Goal: Information Seeking & Learning: Understand process/instructions

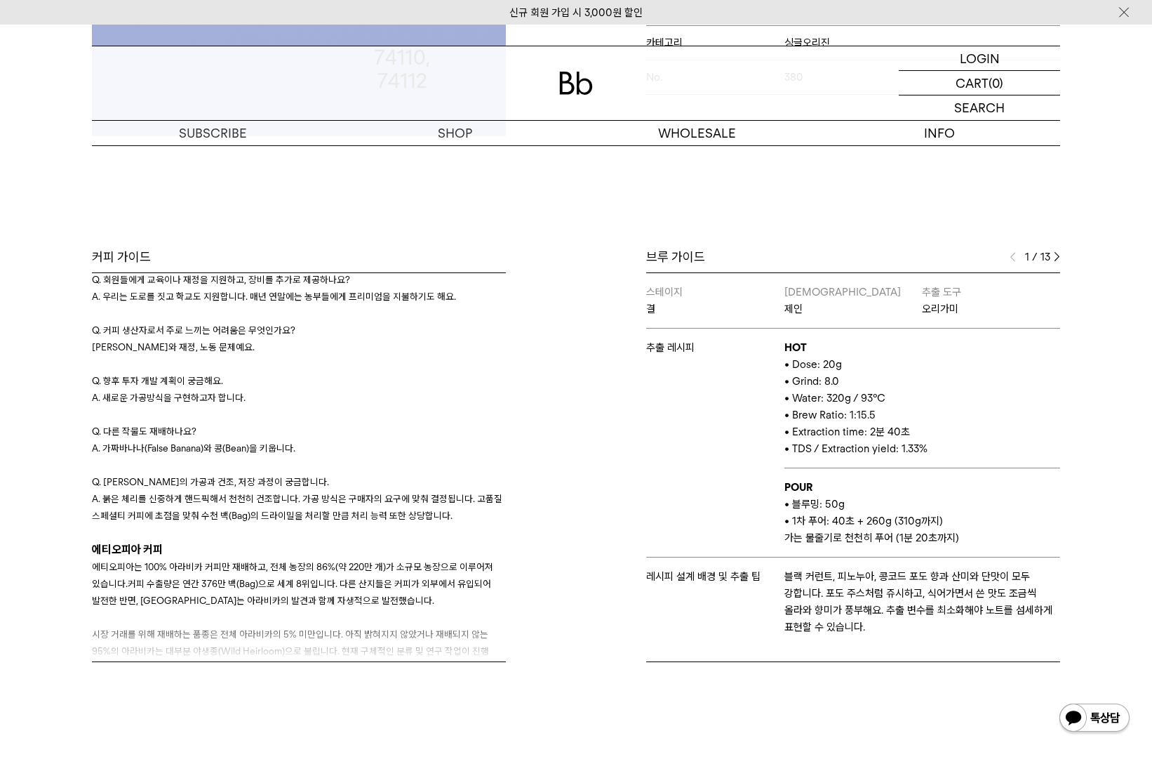
scroll to position [70, 0]
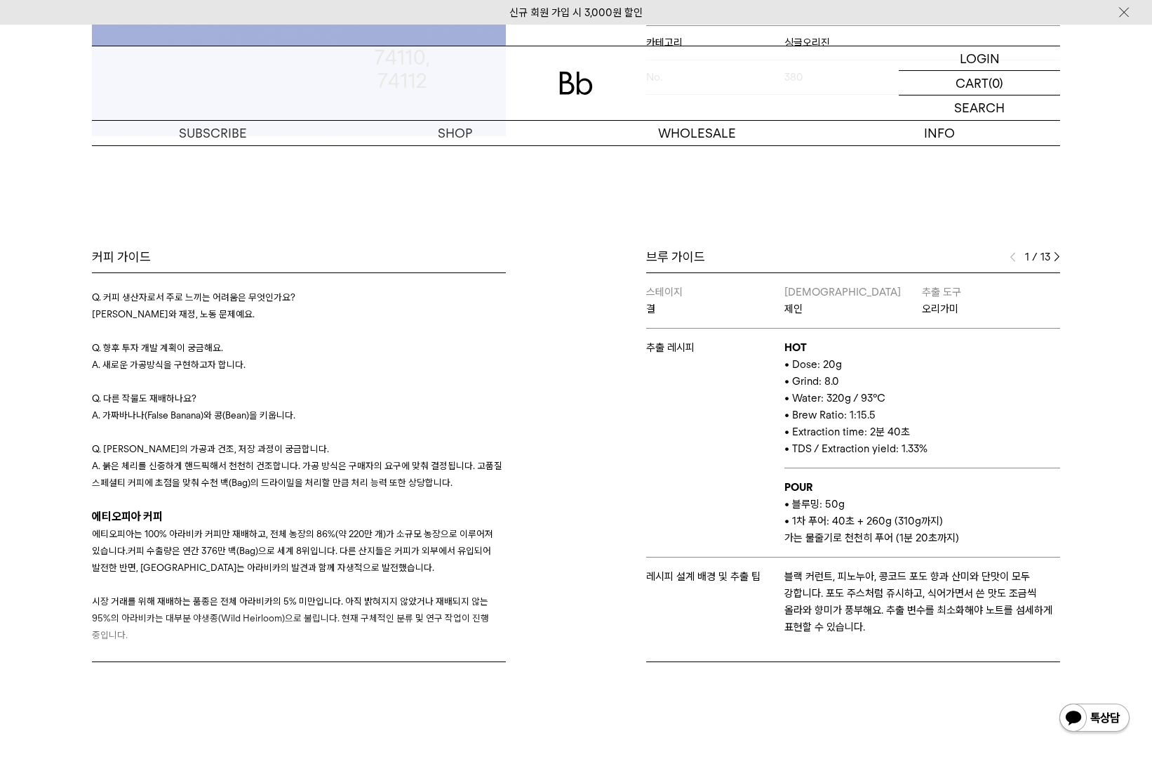
drag, startPoint x: 164, startPoint y: 416, endPoint x: 298, endPoint y: 415, distance: 134.1
click at [298, 415] on p "A. 가짜바나나(False Banana)와 콩(Bean)을 키웁니다." at bounding box center [299, 414] width 414 height 17
drag, startPoint x: 300, startPoint y: 411, endPoint x: 305, endPoint y: 388, distance: 23.8
click at [305, 388] on div "Q. 회원들에게 교육이나 재정을 지원하고, 장비를 추가로 제공하나요? A. 우리는 도로를 짓고 학교도 지원합니다. 매년 연말에는 농부들에게 프…" at bounding box center [299, 364] width 414 height 253
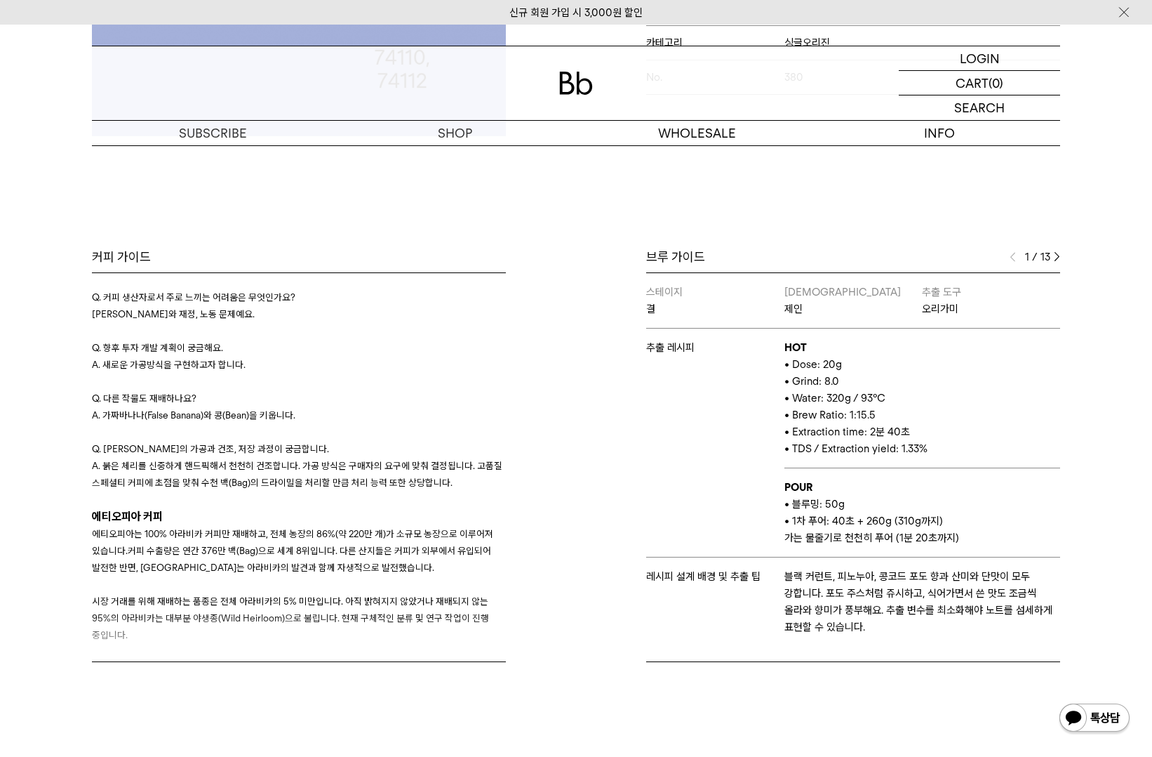
click at [305, 388] on p at bounding box center [299, 381] width 414 height 17
drag, startPoint x: 232, startPoint y: 465, endPoint x: 346, endPoint y: 460, distance: 114.5
click at [343, 462] on span "A. 붉은 체리를 신중하게 핸드픽해서 천천히 건조합니다. 가공 방식은 구매자의 요구에 맞춰 결정됩니다. 고품질 스페셜티 커피에 초점을 맞춰 수…" at bounding box center [297, 474] width 411 height 28
click at [346, 460] on span "A. 붉은 체리를 신중하게 핸드픽해서 천천히 건조합니다. 가공 방식은 구매자의 요구에 맞춰 결정됩니다. 고품질 스페셜티 커피에 초점을 맞춰 수…" at bounding box center [297, 474] width 411 height 28
drag, startPoint x: 387, startPoint y: 472, endPoint x: 406, endPoint y: 472, distance: 18.9
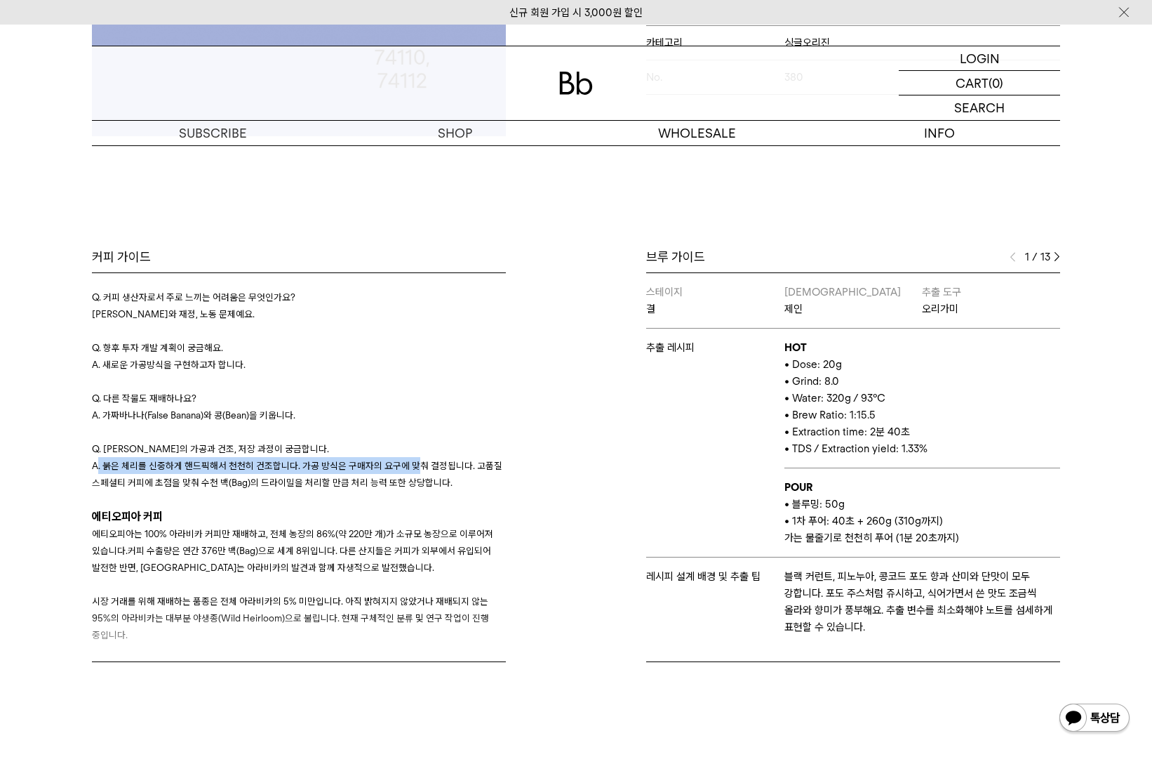
click at [406, 472] on p "A. 붉은 체리를 신중하게 핸드픽해서 천천히 건조합니다. 가공 방식은 구매자의 요구에 맞춰 결정됩니다. 고품질 스페셜티 커피에 초점을 맞춰 수…" at bounding box center [299, 474] width 414 height 34
click at [407, 473] on p "A. 붉은 체리를 신중하게 핸드픽해서 천천히 건조합니다. 가공 방식은 구매자의 요구에 맞춰 결정됩니다. 고품질 스페셜티 커피에 초점을 맞춰 수…" at bounding box center [299, 474] width 414 height 34
drag, startPoint x: 425, startPoint y: 478, endPoint x: 430, endPoint y: 489, distance: 12.6
click at [430, 489] on p "A. 붉은 체리를 신중하게 핸드픽해서 천천히 건조합니다. 가공 방식은 구매자의 요구에 맞춰 결정됩니다. 고품질 스페셜티 커피에 초점을 맞춰 수…" at bounding box center [299, 474] width 414 height 34
drag, startPoint x: 430, startPoint y: 489, endPoint x: 436, endPoint y: 479, distance: 11.9
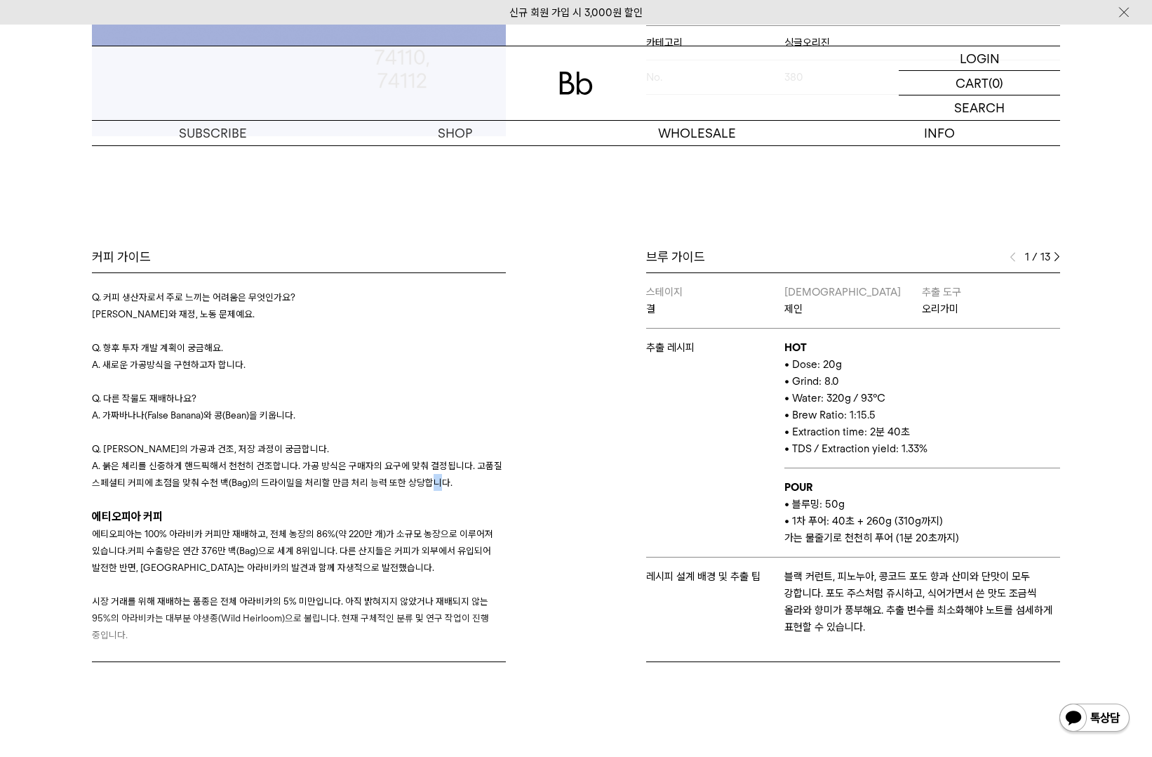
click at [431, 486] on span "A. 붉은 체리를 신중하게 핸드픽해서 천천히 건조합니다. 가공 방식은 구매자의 요구에 맞춰 결정됩니다. 고품질 스페셜티 커피에 초점을 맞춰 수…" at bounding box center [297, 474] width 411 height 28
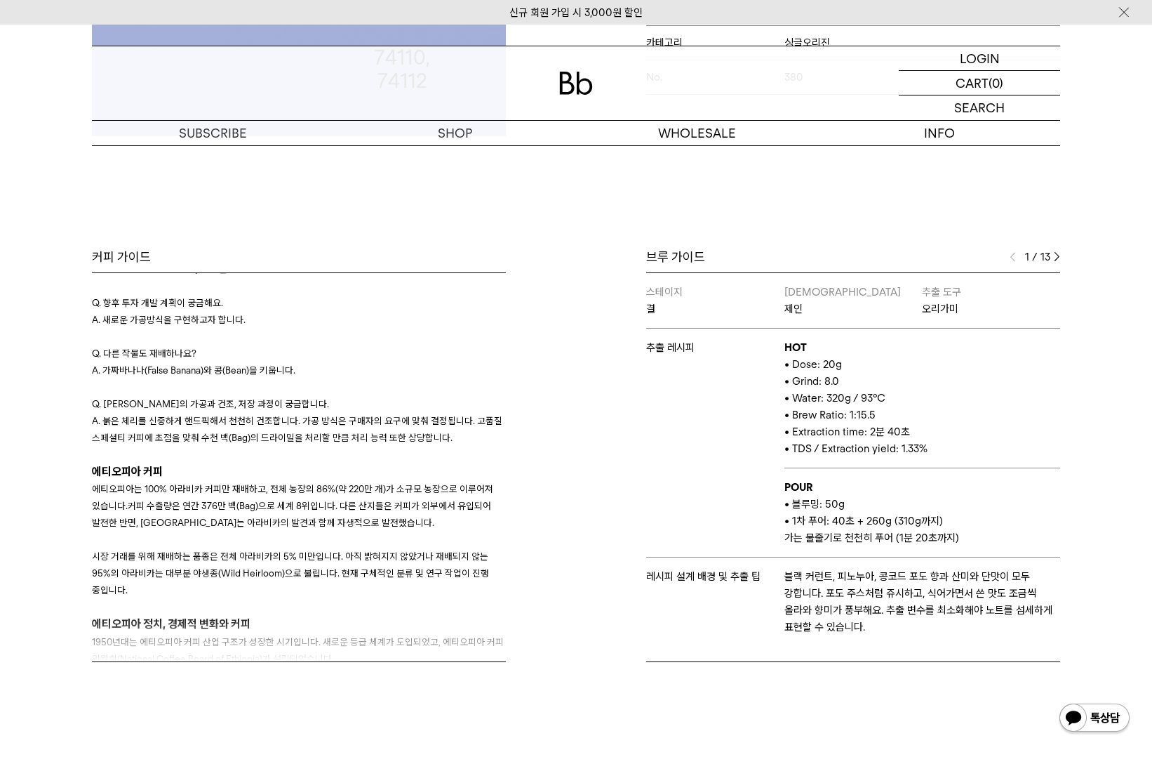
scroll to position [140, 0]
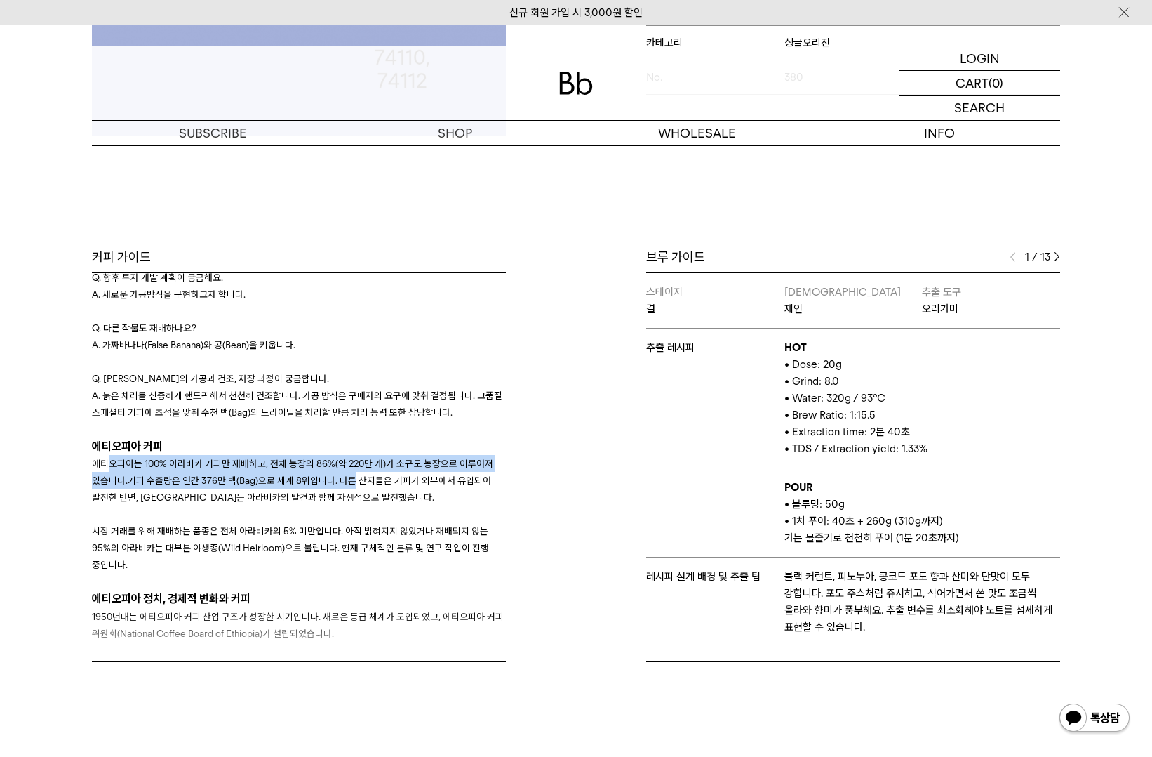
drag, startPoint x: 110, startPoint y: 467, endPoint x: 345, endPoint y: 486, distance: 235.9
click at [345, 486] on p "에티오피아는 100% 아라비카 커피만 재배하고, 전체 농장의 86%(약 220만 개)가 소규모 농장으로 이루어져 있습니다.커피 수출량은 연간 …" at bounding box center [299, 480] width 414 height 51
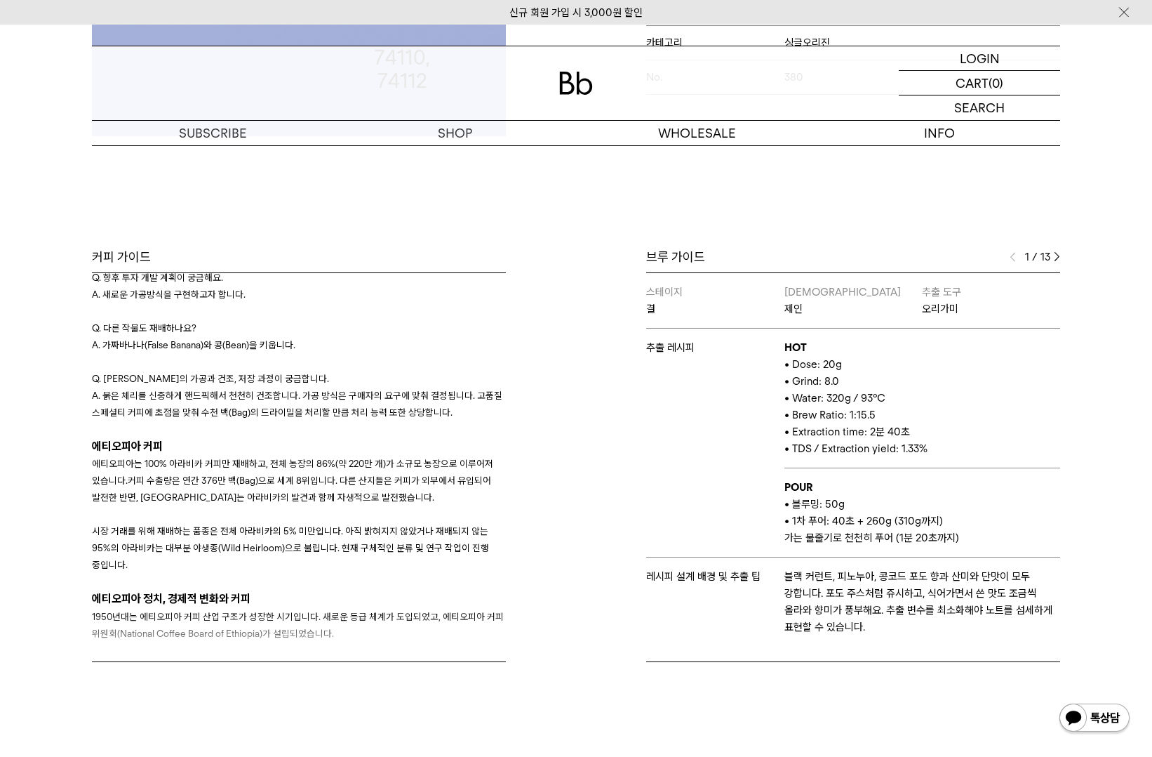
drag, startPoint x: 345, startPoint y: 486, endPoint x: 414, endPoint y: 501, distance: 70.3
click at [414, 501] on p "에티오피아는 100% 아라비카 커피만 재배하고, 전체 농장의 86%(약 220만 개)가 소규모 농장으로 이루어져 있습니다.커피 수출량은 연간 …" at bounding box center [299, 480] width 414 height 51
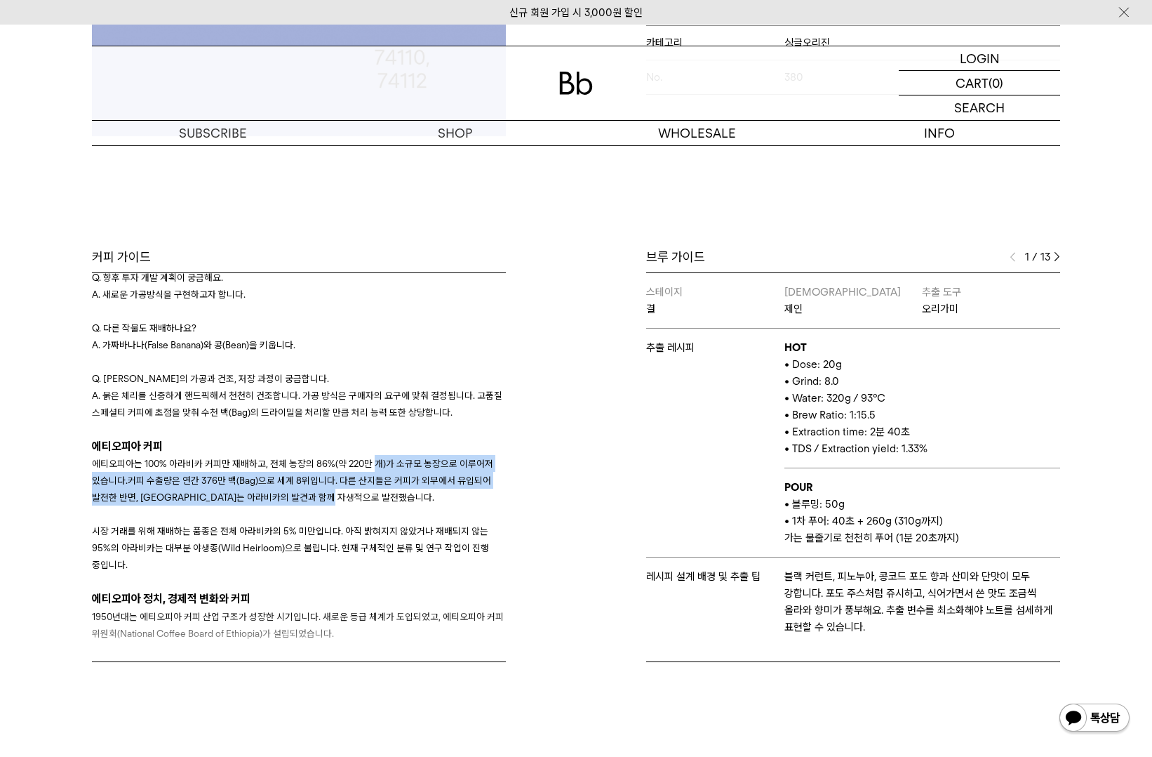
drag, startPoint x: 364, startPoint y: 501, endPoint x: 374, endPoint y: 444, distance: 58.5
click at [374, 444] on div "생산자 인터뷰 Q. 회원들에게 교육이나 재정을 지원하고, 장비를 추가로 제공하나요? A. 우리는 도로를 짓고 학교도 지원합니다. 매년 연말에는…" at bounding box center [299, 563] width 414 height 829
click at [374, 441] on h3 "에티오피아 커피" at bounding box center [299, 446] width 414 height 18
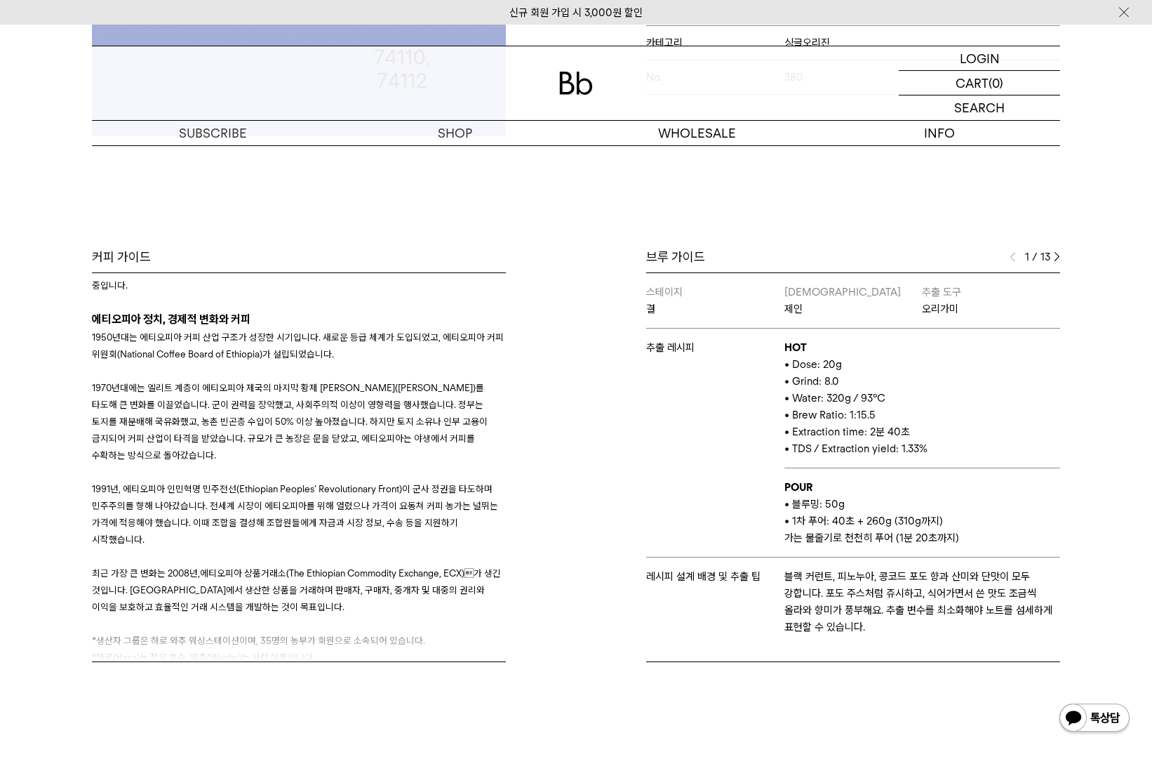
scroll to position [474, 0]
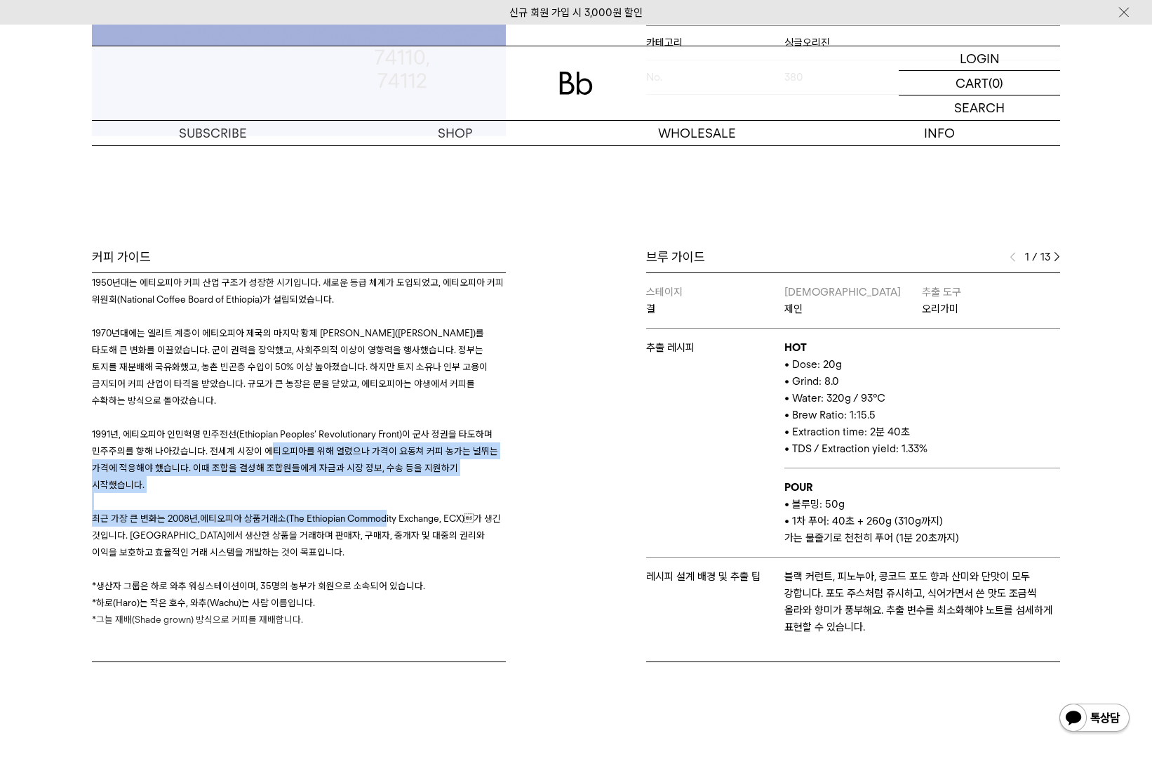
drag, startPoint x: 354, startPoint y: 503, endPoint x: 384, endPoint y: 524, distance: 36.4
click at [384, 524] on div "1950년대는 에티오피아 커피 산업 구조가 성장한 시기입니다. 새로운 등급 체계가 도입되었고, 에티오피아 커피 위원회(National Coff…" at bounding box center [299, 451] width 414 height 354
click at [384, 524] on p "최근 가장 큰 변화는 2008년, 에티오피아 상품거래소(The Ethiopian Commodity Exchange, ECX)가 생긴 것입니다…" at bounding box center [299, 535] width 414 height 51
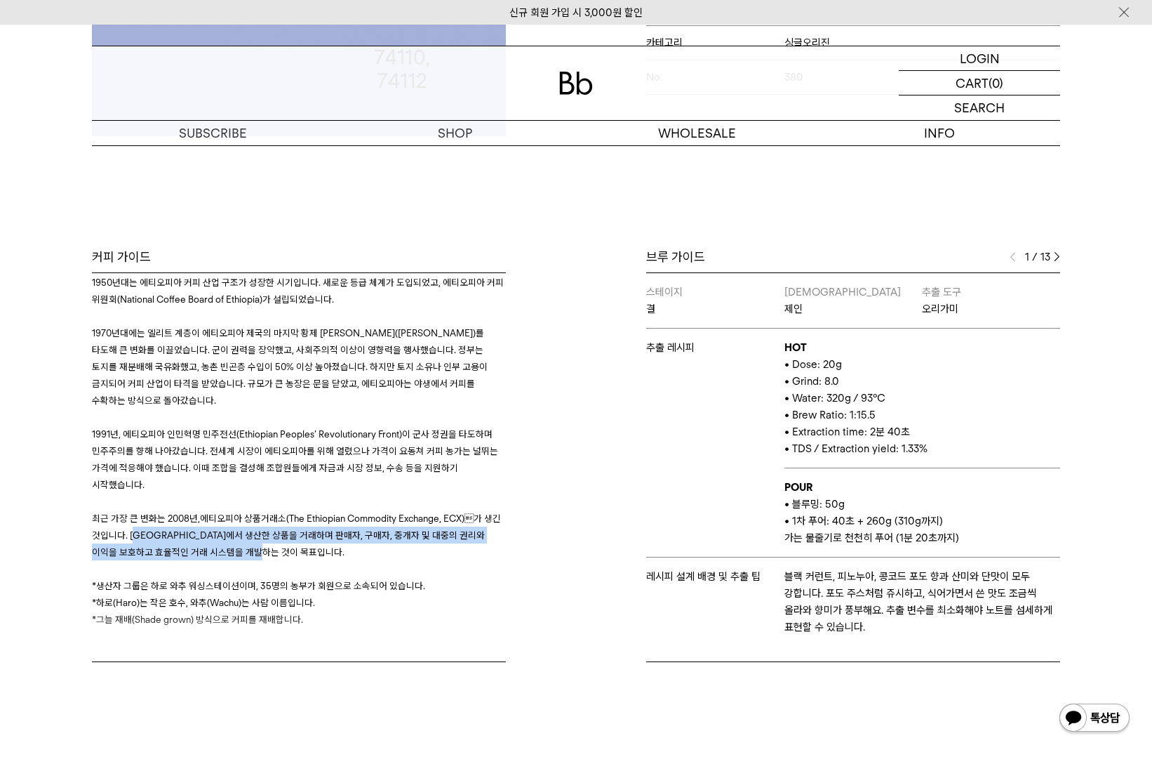
drag, startPoint x: 186, startPoint y: 535, endPoint x: 307, endPoint y: 560, distance: 123.2
click at [307, 560] on div "1950년대는 에티오피아 커피 산업 구조가 성장한 시기입니다. 새로운 등급 체계가 도입되었고, 에티오피아 커피 위원회(National Coff…" at bounding box center [299, 451] width 414 height 354
click at [307, 560] on p at bounding box center [299, 568] width 414 height 17
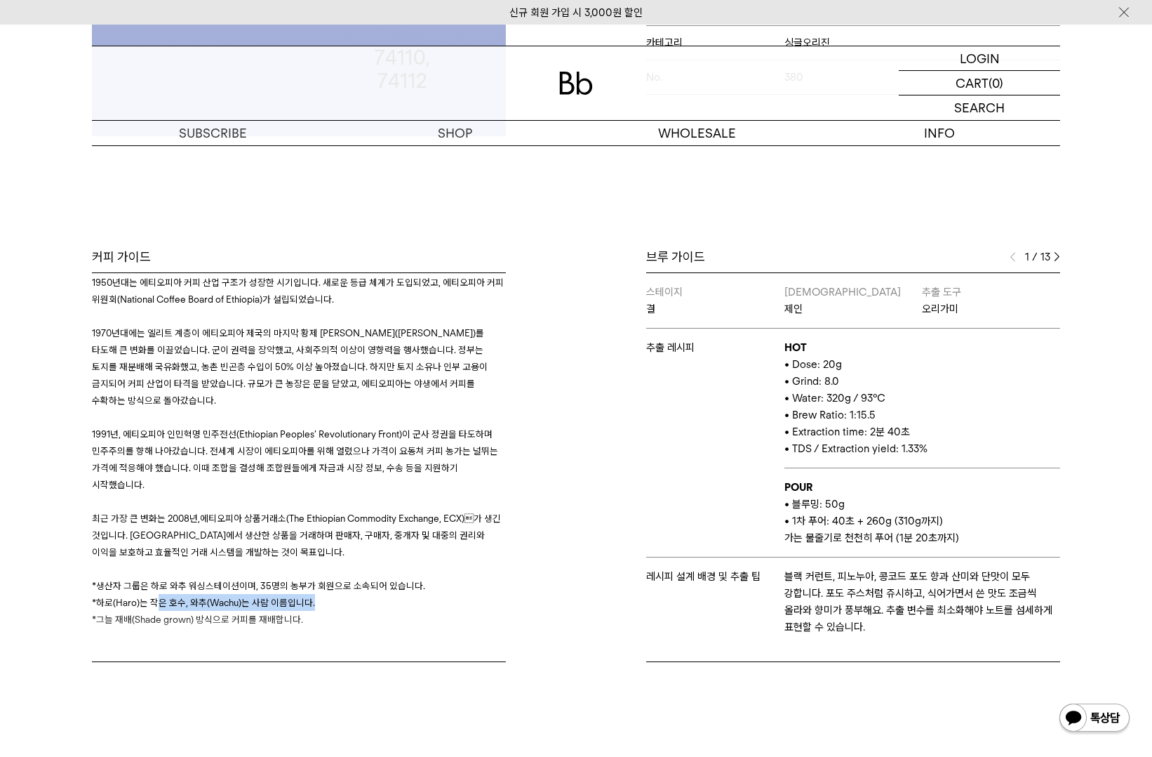
drag, startPoint x: 200, startPoint y: 597, endPoint x: 331, endPoint y: 597, distance: 131.2
click at [331, 597] on p "*하로(Haro)는 작은 호수, 와추(Wachu)는 사람 이름입니다." at bounding box center [299, 602] width 414 height 17
drag, startPoint x: 331, startPoint y: 597, endPoint x: 234, endPoint y: 603, distance: 97.0
click at [331, 597] on p "*하로(Haro)는 작은 호수, 와추(Wachu)는 사람 이름입니다." at bounding box center [299, 602] width 414 height 17
drag, startPoint x: 98, startPoint y: 603, endPoint x: 320, endPoint y: 599, distance: 221.8
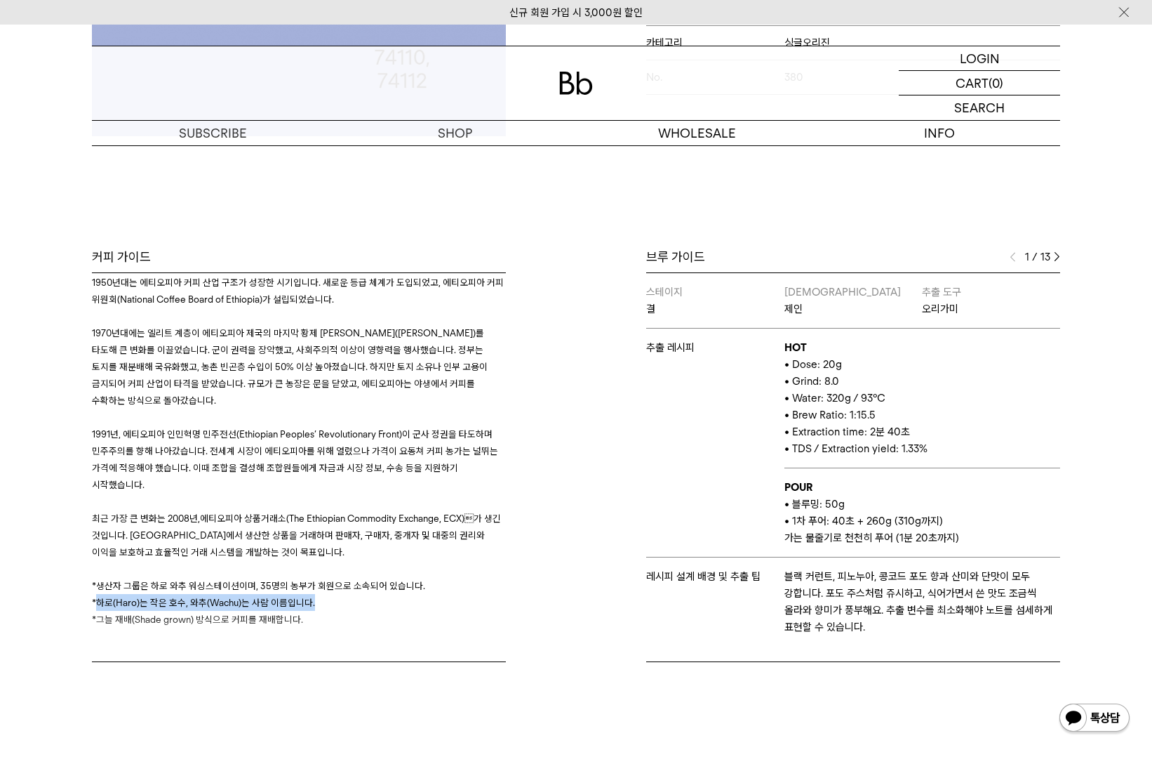
click at [320, 599] on p "*하로(Haro)는 작은 호수, 와추(Wachu)는 사람 이름입니다." at bounding box center [299, 602] width 414 height 17
drag, startPoint x: 334, startPoint y: 599, endPoint x: 345, endPoint y: 587, distance: 16.4
click at [345, 587] on div "1950년대는 에티오피아 커피 산업 구조가 성장한 시기입니다. 새로운 등급 체계가 도입되었고, 에티오피아 커피 위원회(National Coff…" at bounding box center [299, 451] width 414 height 354
click at [345, 587] on span "*생산자 그룹은 하로 와추 워싱스테이션이며, 35명의 농부가 회원으로 소속되어 있습니다." at bounding box center [258, 585] width 333 height 11
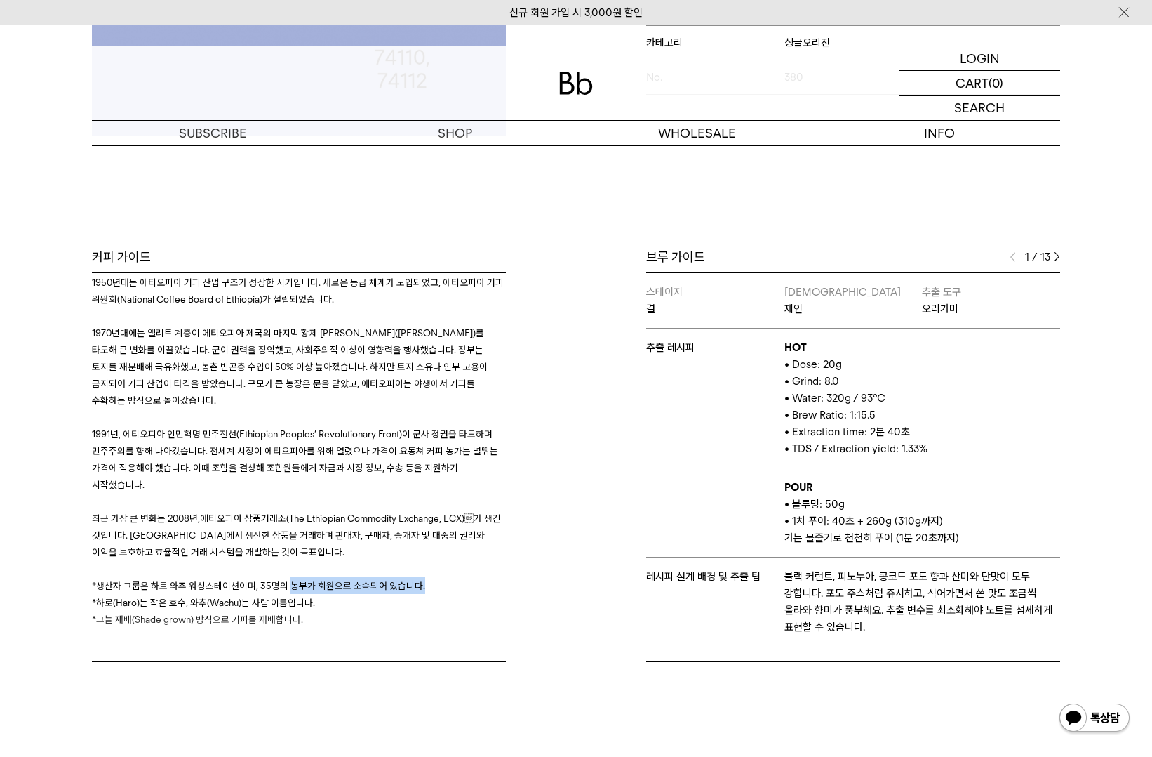
drag, startPoint x: 330, startPoint y: 588, endPoint x: 473, endPoint y: 588, distance: 143.2
click at [473, 588] on p "*생산자 그룹은 하로 와추 워싱스테이션이며, 35명의 농부가 회원으로 소속되어 있습니다." at bounding box center [299, 585] width 414 height 17
drag, startPoint x: 473, startPoint y: 588, endPoint x: 439, endPoint y: 596, distance: 35.2
click at [478, 588] on p "*생산자 그룹은 하로 와추 워싱스테이션이며, 35명의 농부가 회원으로 소속되어 있습니다." at bounding box center [299, 585] width 414 height 17
drag, startPoint x: 120, startPoint y: 616, endPoint x: 337, endPoint y: 617, distance: 216.9
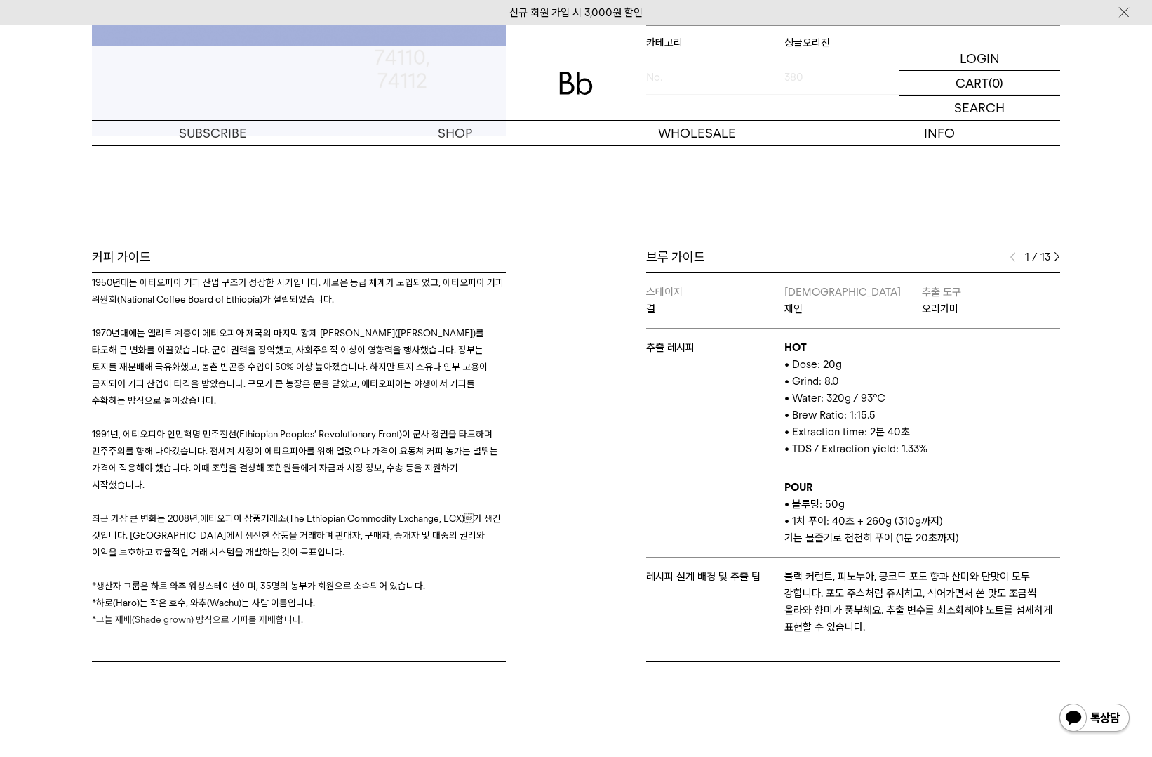
click at [337, 617] on div "커피 가이드 생산자 인터뷰 Q. 회원들에게 교육이나 재정을 지원하고, 장비를 추가로 제공하나요? A. 우리는 도로를 짓고 학교도 지원합니다. …" at bounding box center [330, 454] width 491 height 413
click at [336, 617] on div "커피 가이드 생산자 인터뷰 Q. 회원들에게 교육이나 재정을 지원하고, 장비를 추가로 제공하나요? A. 우리는 도로를 짓고 학교도 지원합니다. …" at bounding box center [330, 454] width 491 height 413
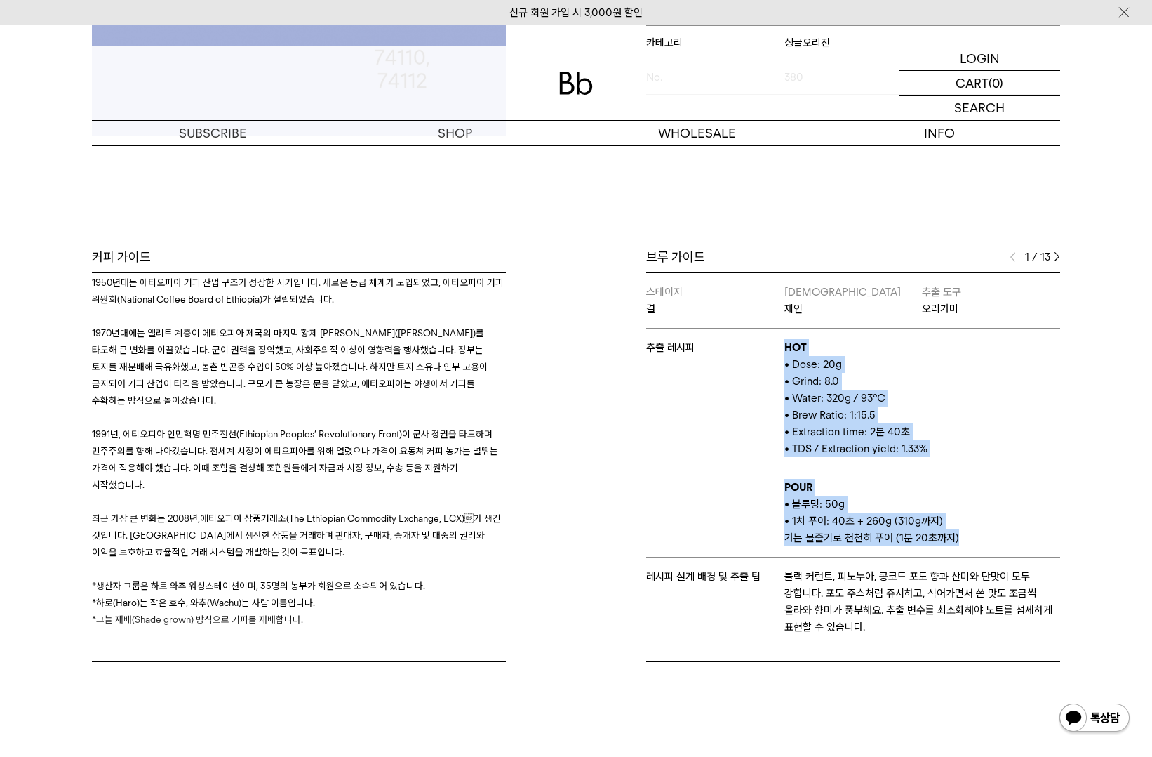
drag, startPoint x: 928, startPoint y: 534, endPoint x: 970, endPoint y: 545, distance: 43.6
click at [970, 545] on tbody "스테이지 결 바리스타 제인 추출 도구 오리가미 추출 레시피 HOT • Dose: 20g • Grind: 8.0 • Water: 320g / 9…" at bounding box center [853, 459] width 414 height 373
drag, startPoint x: 970, startPoint y: 545, endPoint x: 1040, endPoint y: 526, distance: 72.9
click at [1040, 526] on p "• 1차 푸어: 40초 + 260g (310g까지)" at bounding box center [923, 520] width 276 height 17
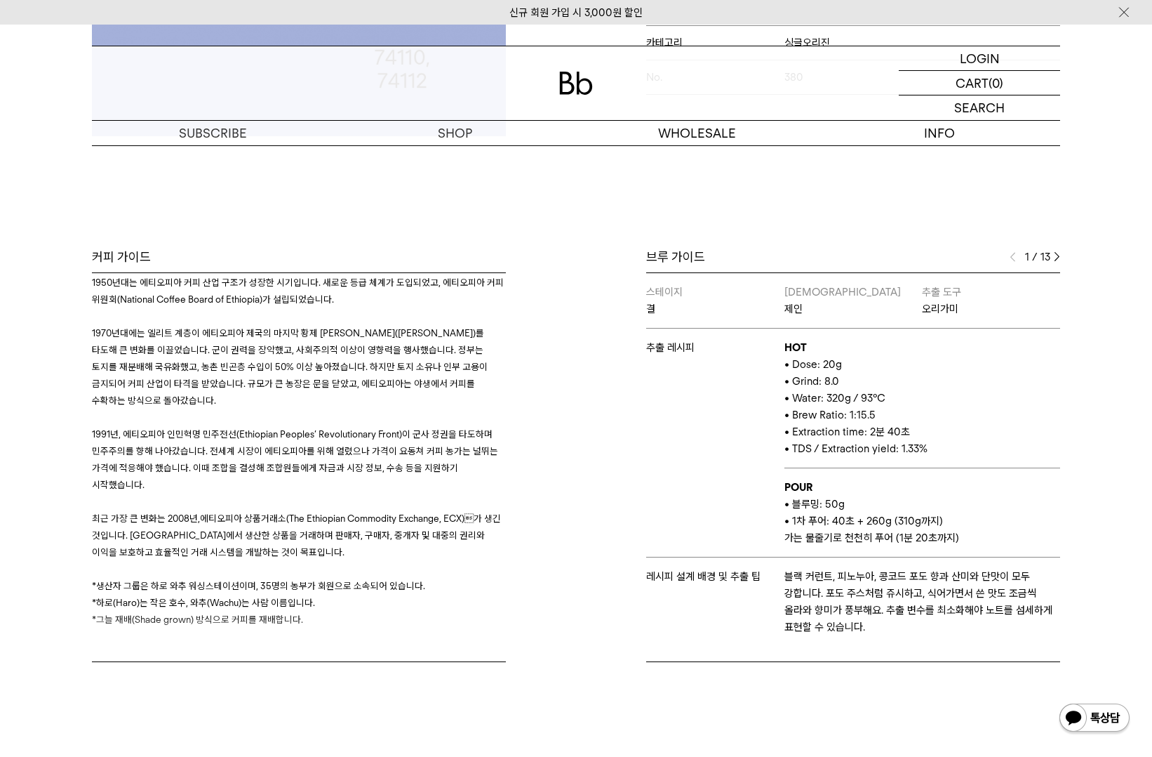
click at [1062, 262] on div "브루 가이드 1 / 13 스테이지 결 바리스타 제인 추출 도구 오리가미 추출 레시피 HOT • Dose: 20g • Grind: 8.0 • W…" at bounding box center [821, 454] width 491 height 413
click at [1058, 260] on img at bounding box center [1057, 257] width 6 height 10
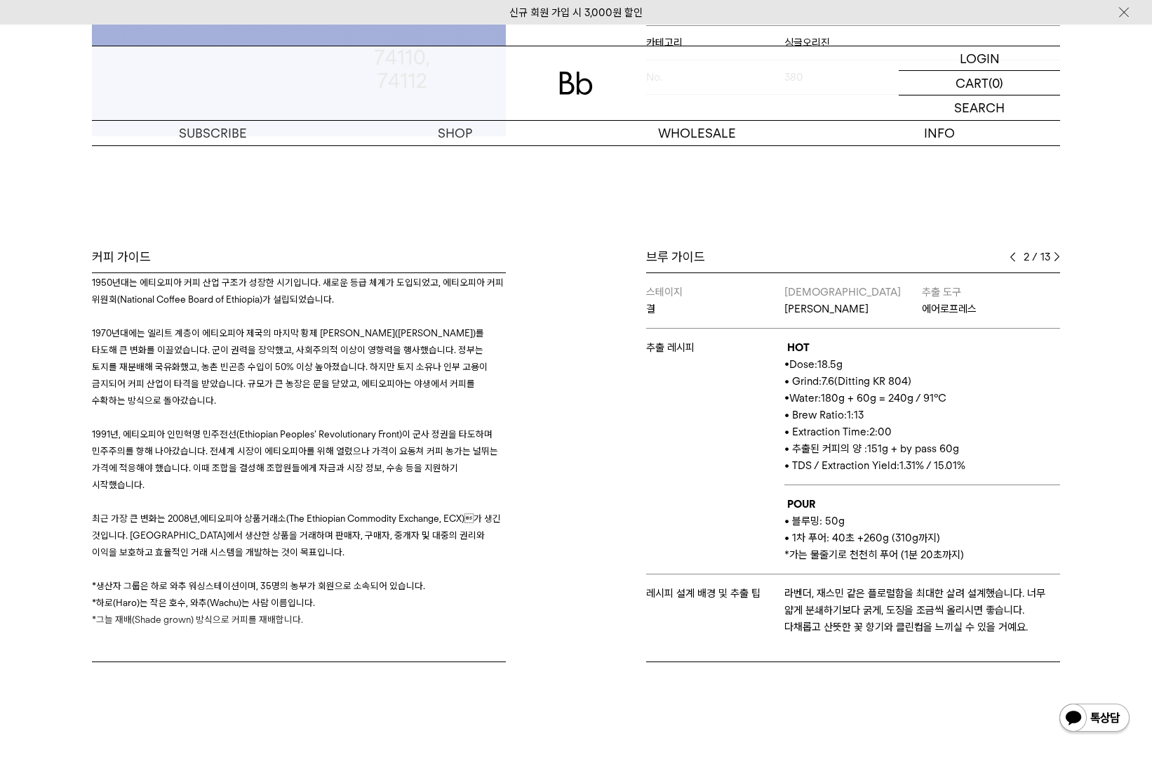
click at [1058, 260] on img at bounding box center [1057, 257] width 6 height 10
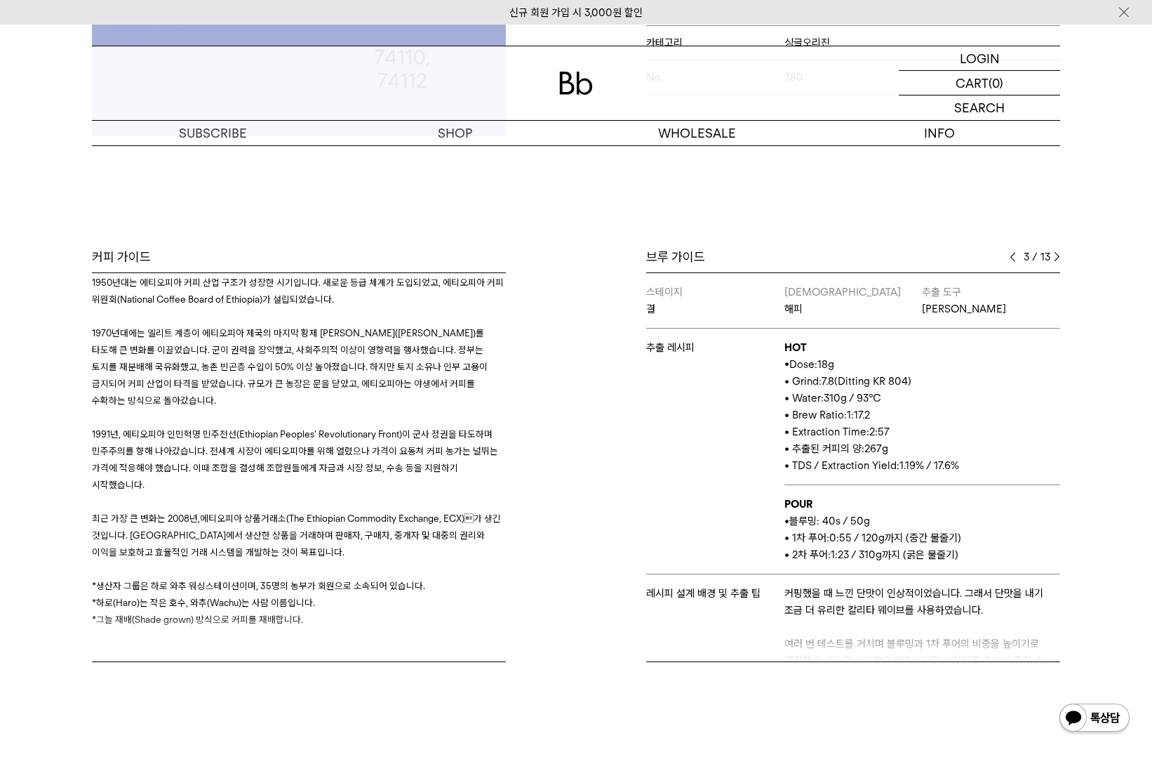
click at [1009, 260] on div "브루 가이드" at bounding box center [853, 256] width 414 height 17
click at [1011, 260] on img at bounding box center [1013, 257] width 6 height 10
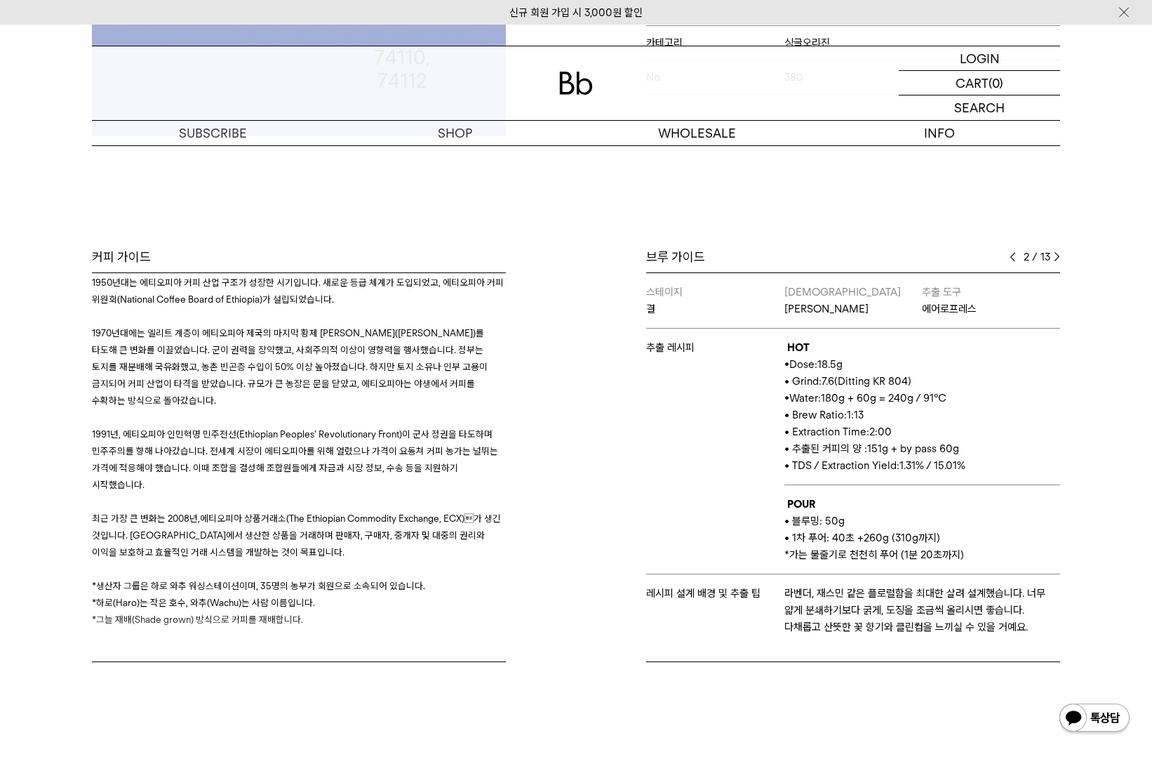
click at [1056, 258] on img at bounding box center [1057, 257] width 6 height 10
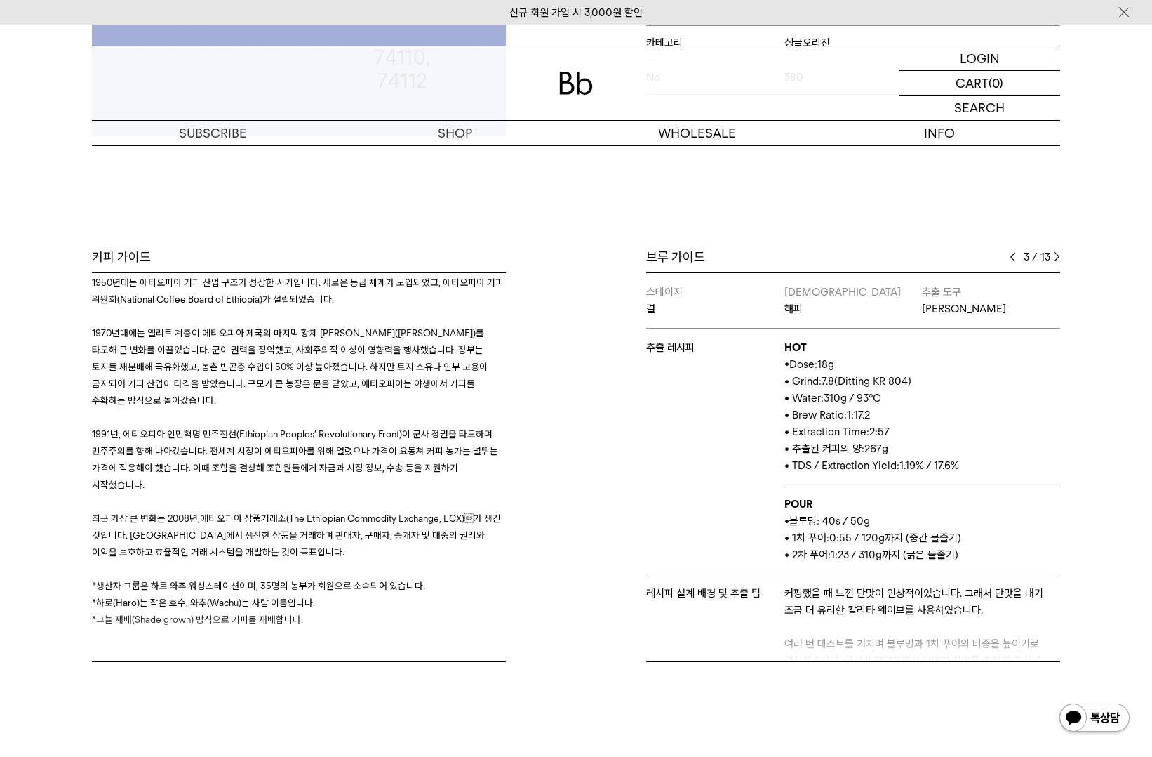
click at [1056, 258] on img at bounding box center [1057, 257] width 6 height 10
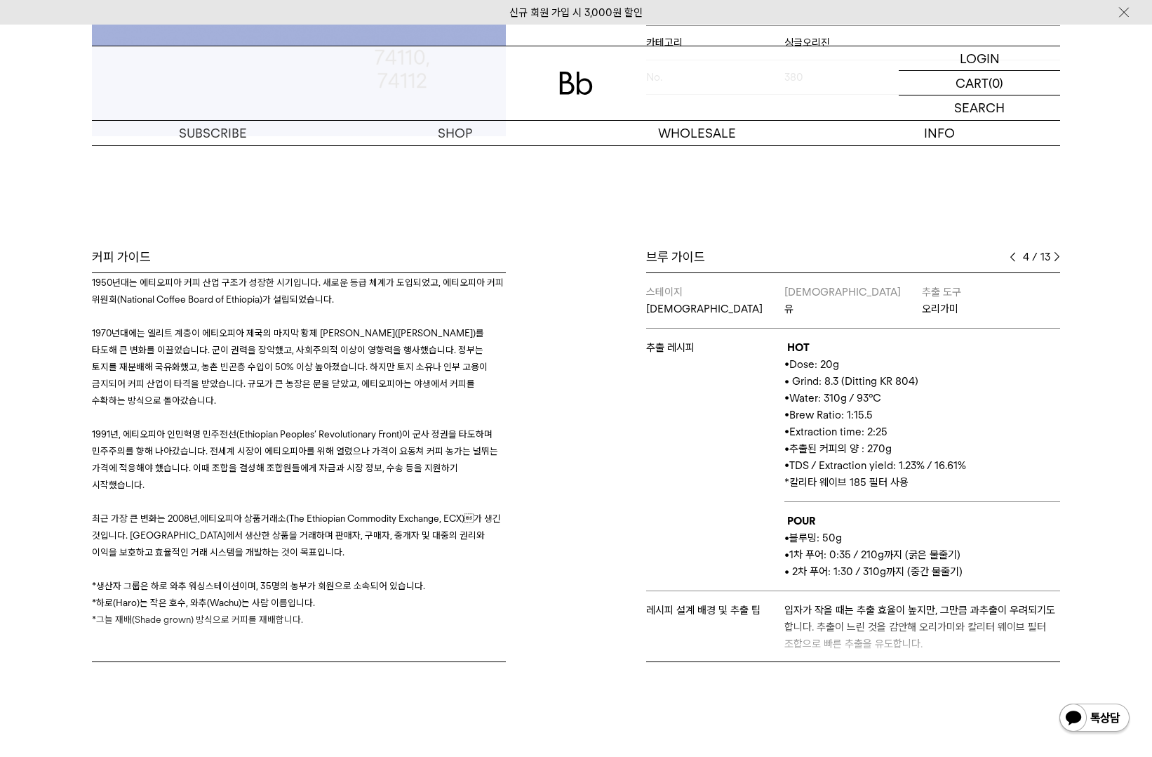
click at [1056, 258] on img at bounding box center [1057, 257] width 6 height 10
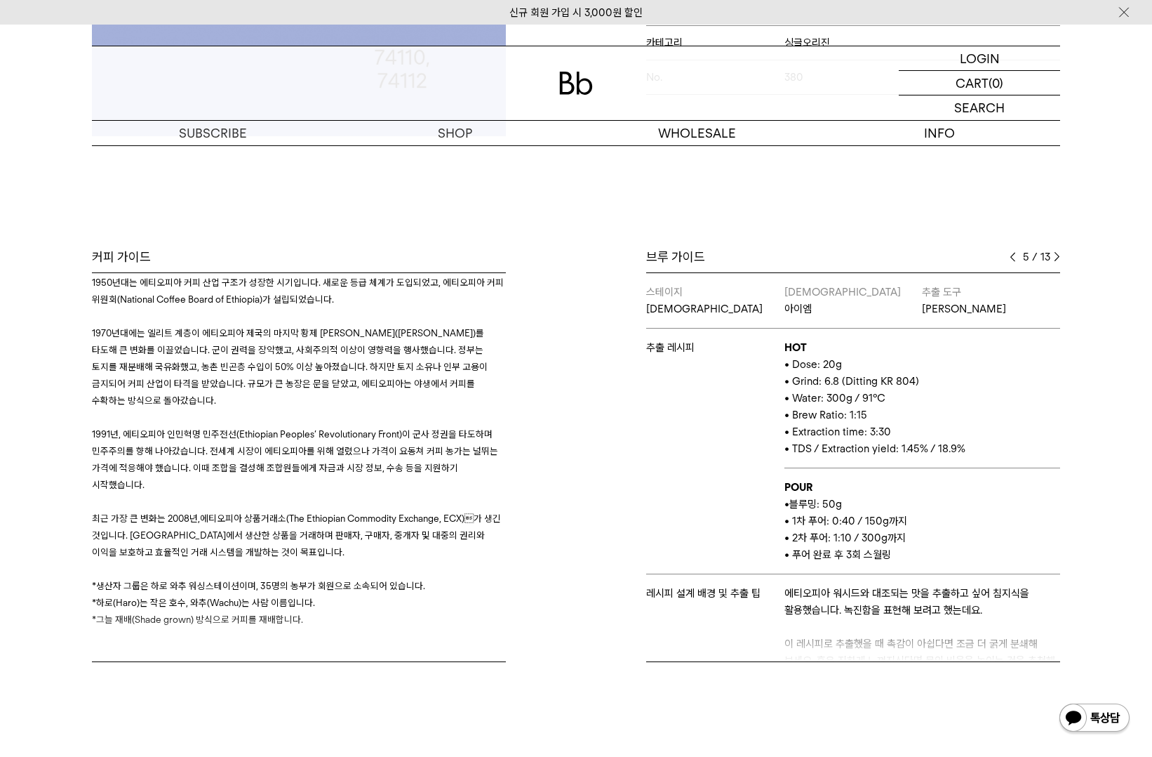
click at [1056, 258] on img at bounding box center [1057, 257] width 6 height 10
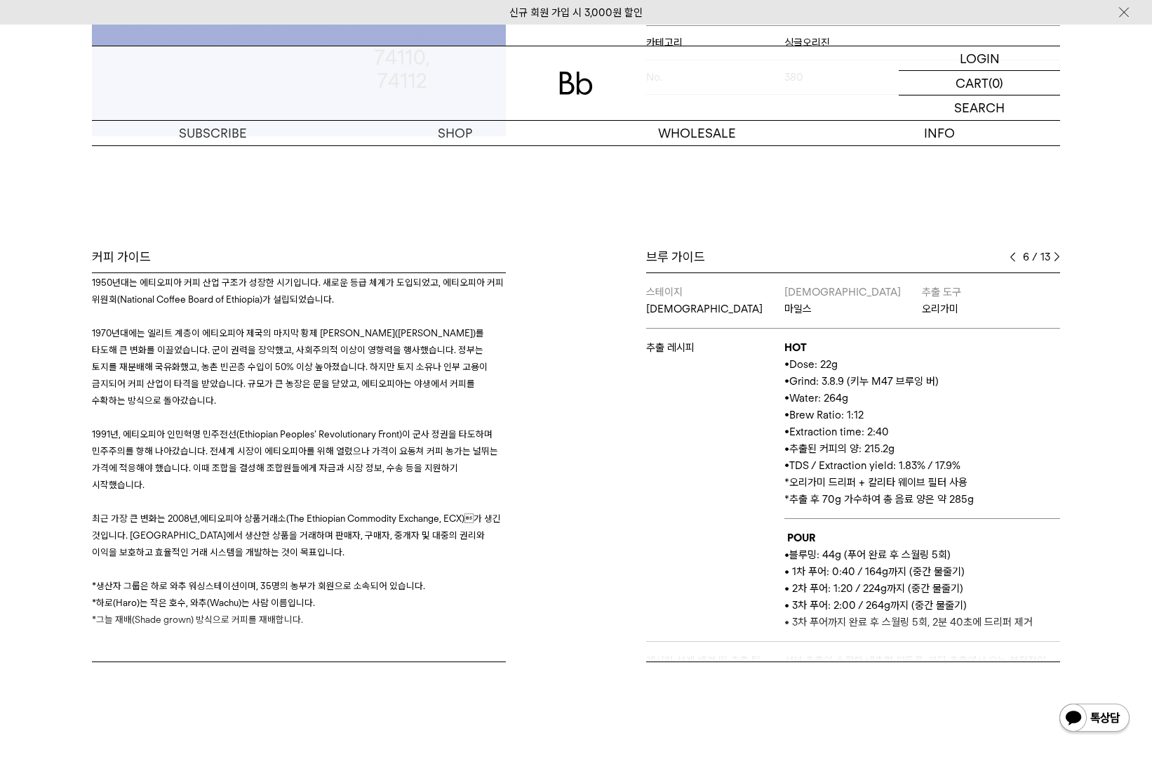
click at [1056, 258] on img at bounding box center [1057, 257] width 6 height 10
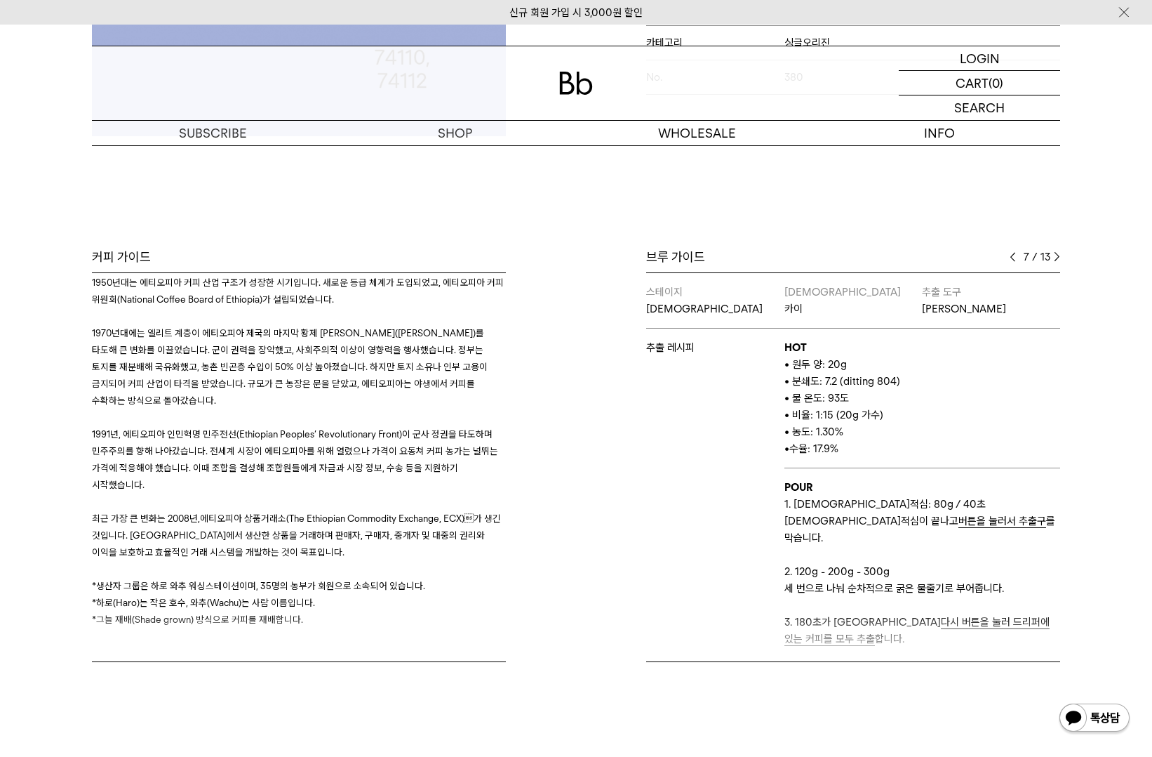
click at [1056, 258] on img at bounding box center [1057, 257] width 6 height 10
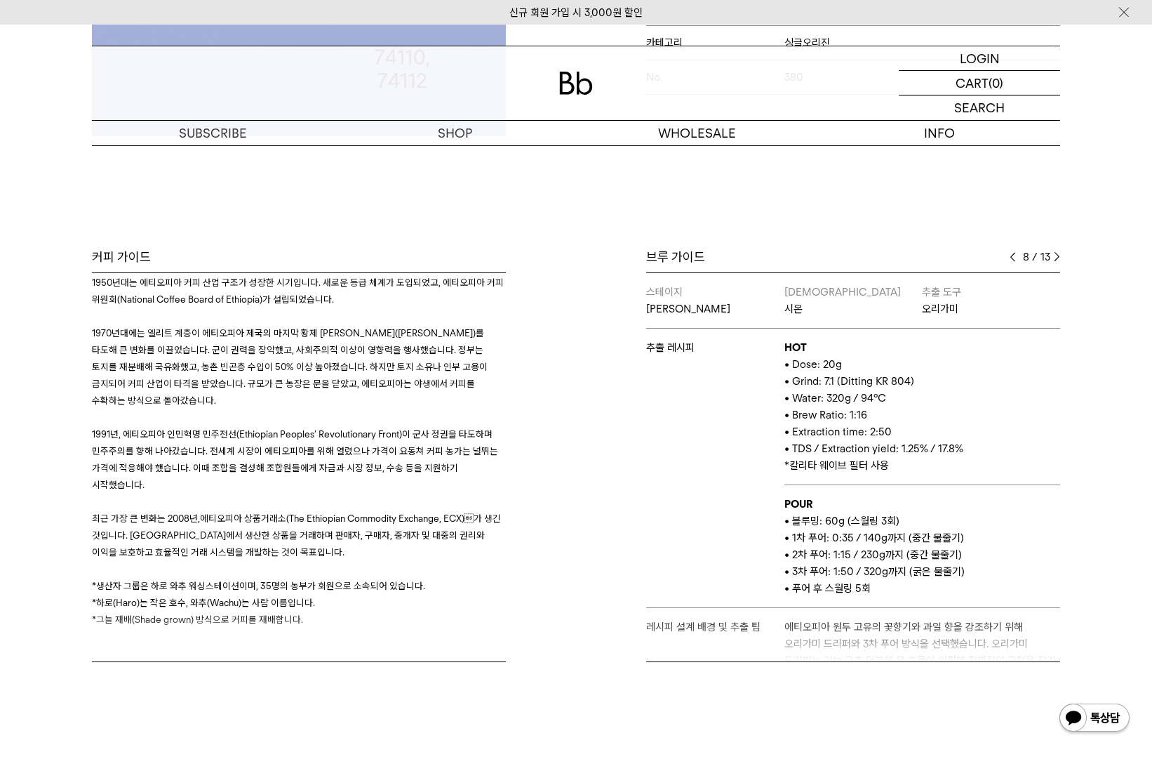
click at [1056, 258] on img at bounding box center [1057, 257] width 6 height 10
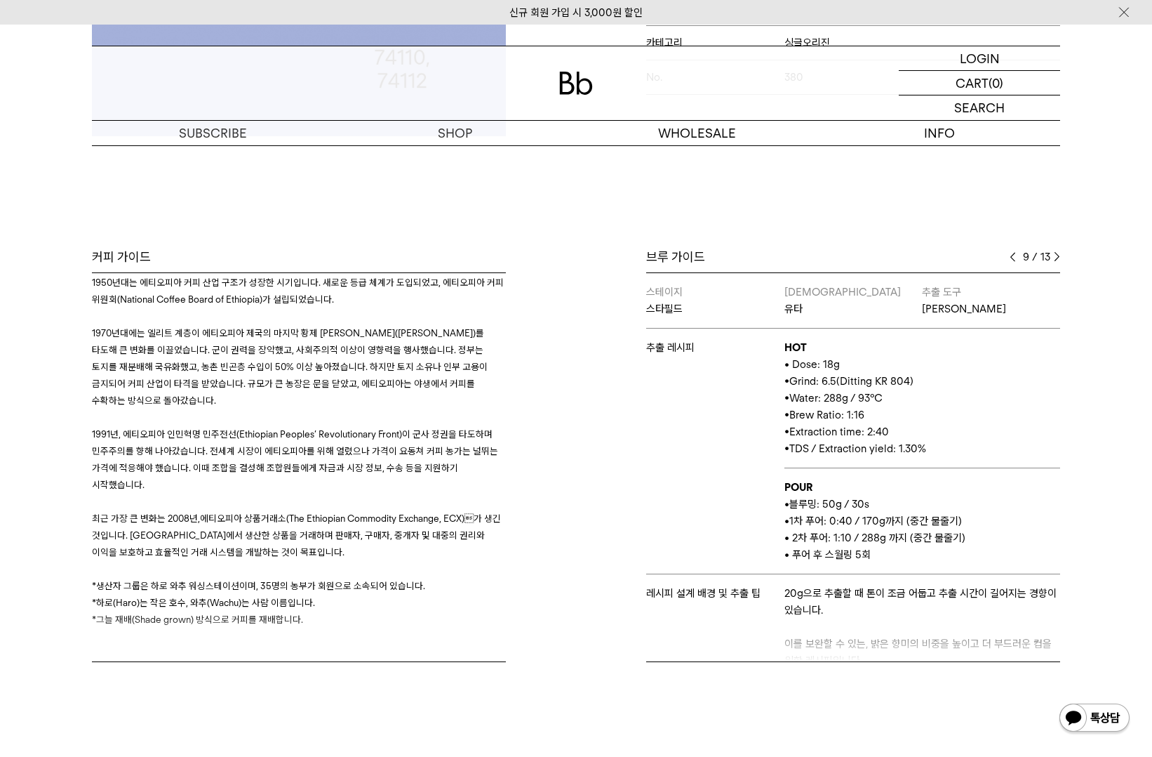
click at [1056, 258] on img at bounding box center [1057, 257] width 6 height 10
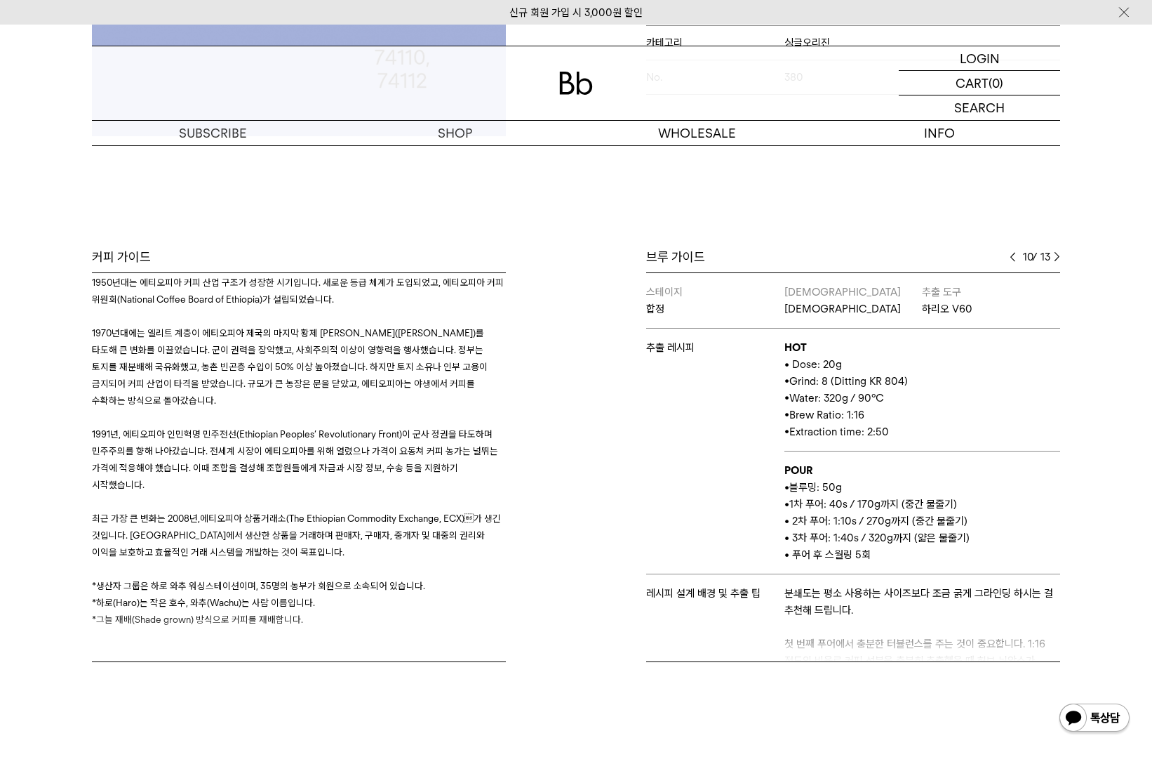
click at [1056, 258] on img at bounding box center [1057, 257] width 6 height 10
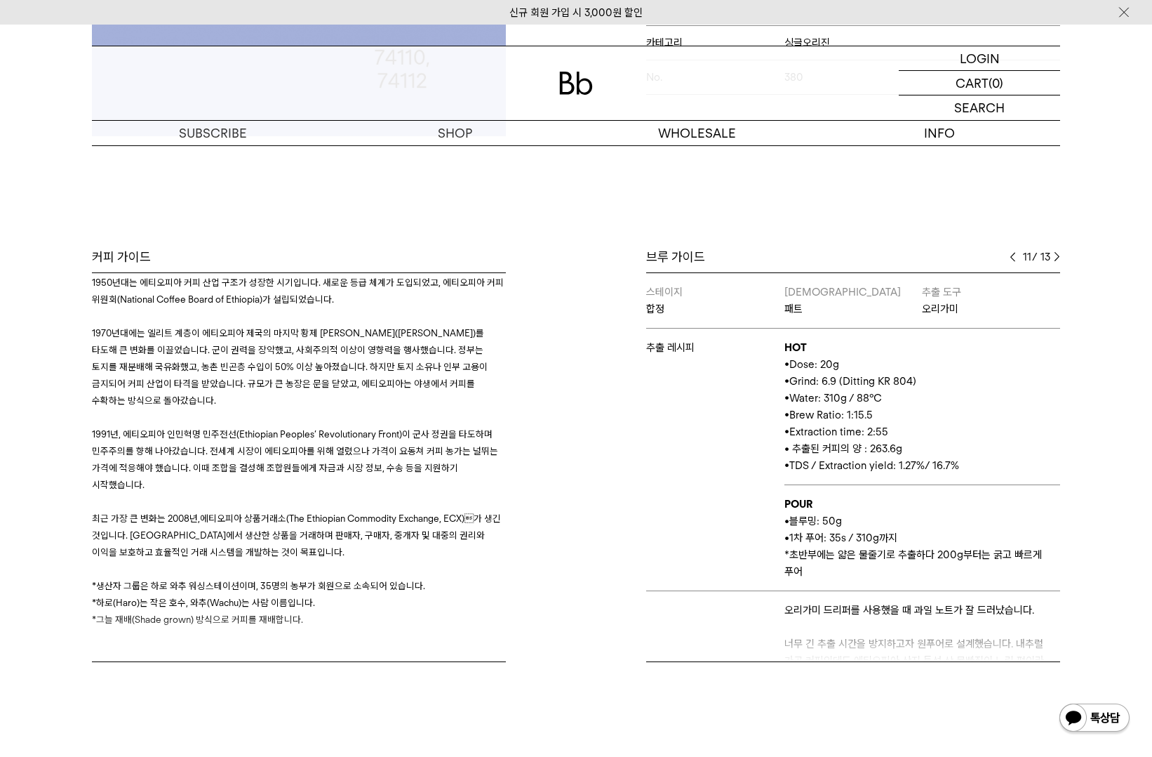
click at [1056, 258] on img at bounding box center [1057, 257] width 6 height 10
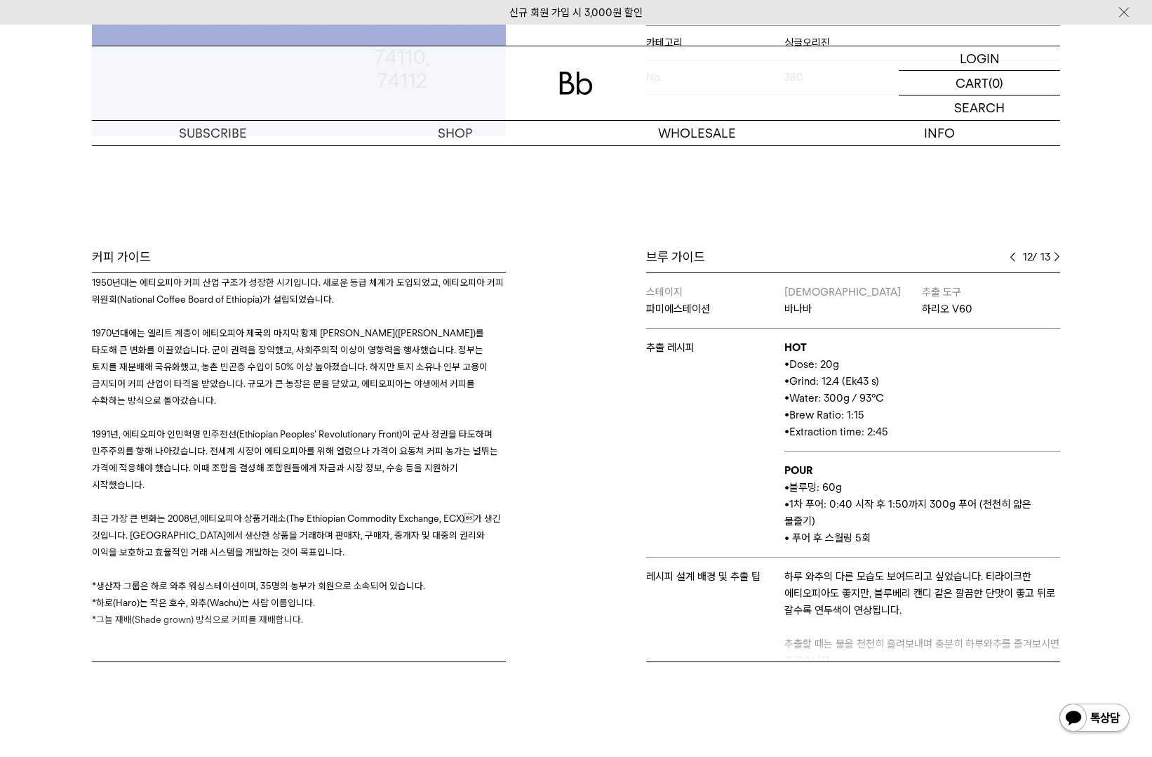
click at [1056, 258] on img at bounding box center [1057, 257] width 6 height 10
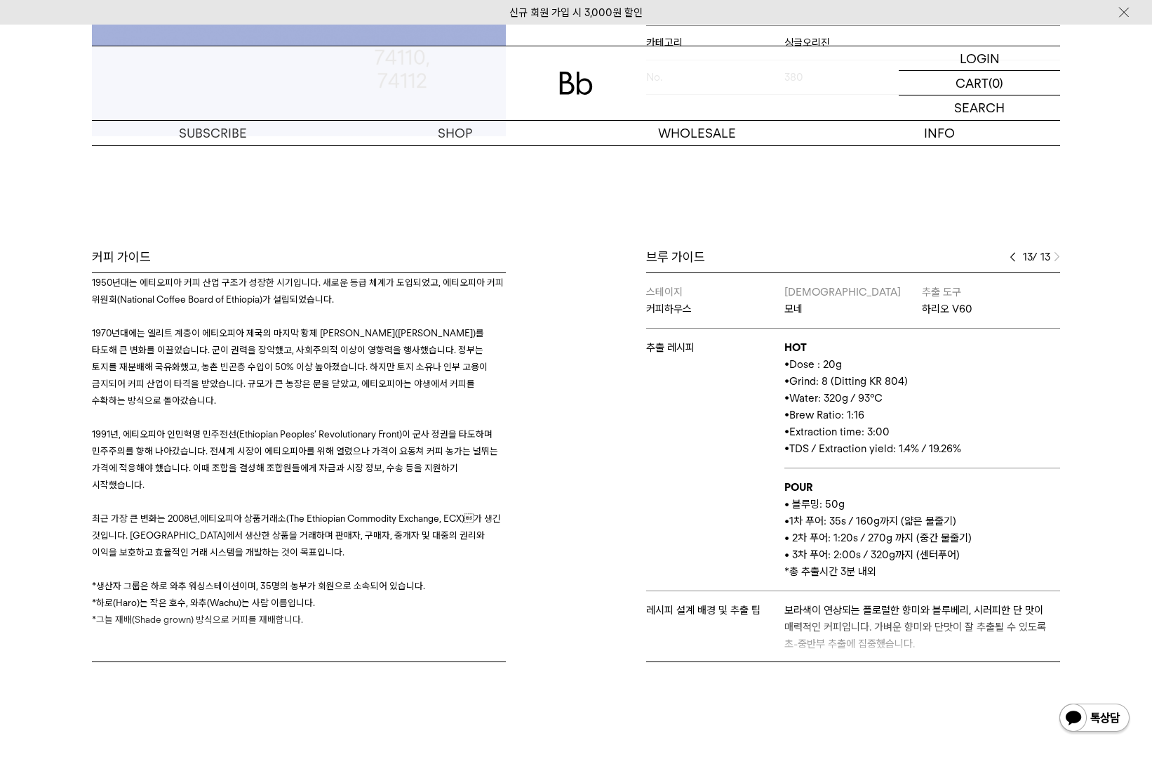
click at [1056, 258] on img at bounding box center [1057, 257] width 6 height 10
click at [1056, 259] on img at bounding box center [1057, 257] width 6 height 10
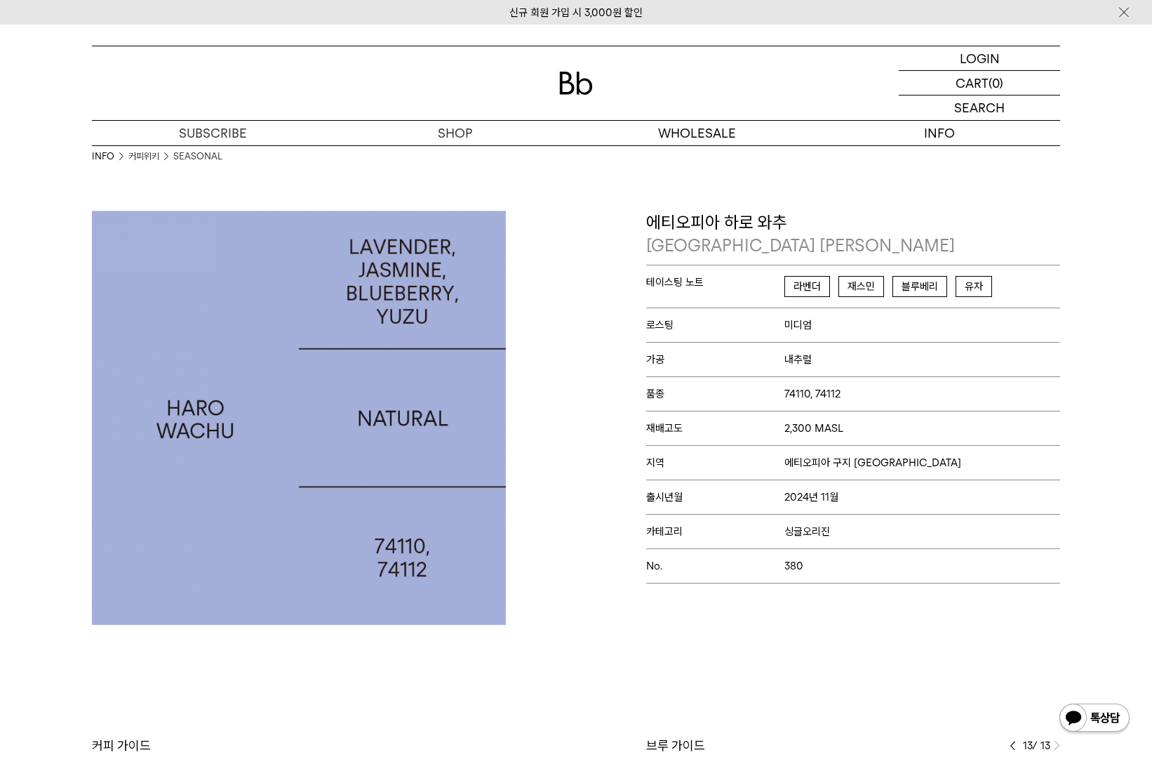
scroll to position [0, 0]
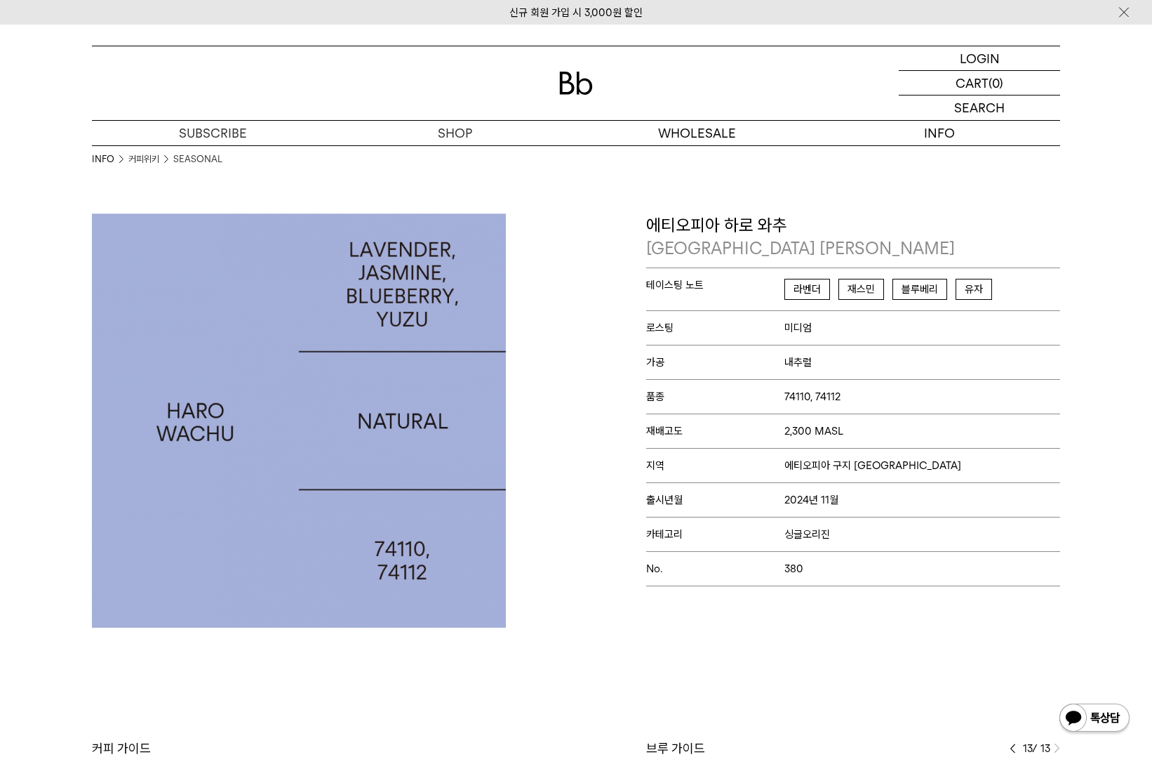
click at [802, 284] on span "라벤더" at bounding box center [808, 289] width 46 height 21
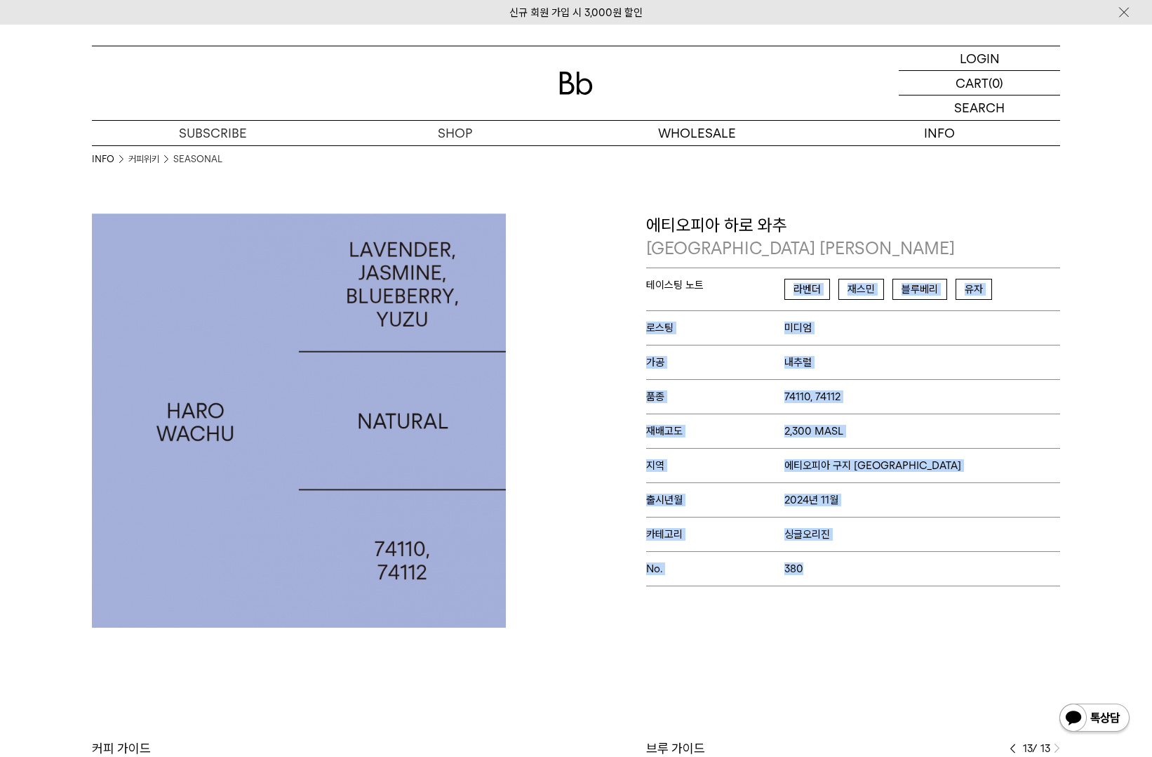
drag, startPoint x: 778, startPoint y: 293, endPoint x: 1008, endPoint y: 566, distance: 356.7
click at [1008, 566] on div "테이스팅 노트 라벤더 재스민 블루베리 유자 로스팅 미디엄 가공 내추럴 품종 74110, 74112 재배고도 2,300 MASL No." at bounding box center [853, 426] width 414 height 319
click at [1008, 566] on p "No. 380" at bounding box center [853, 568] width 414 height 34
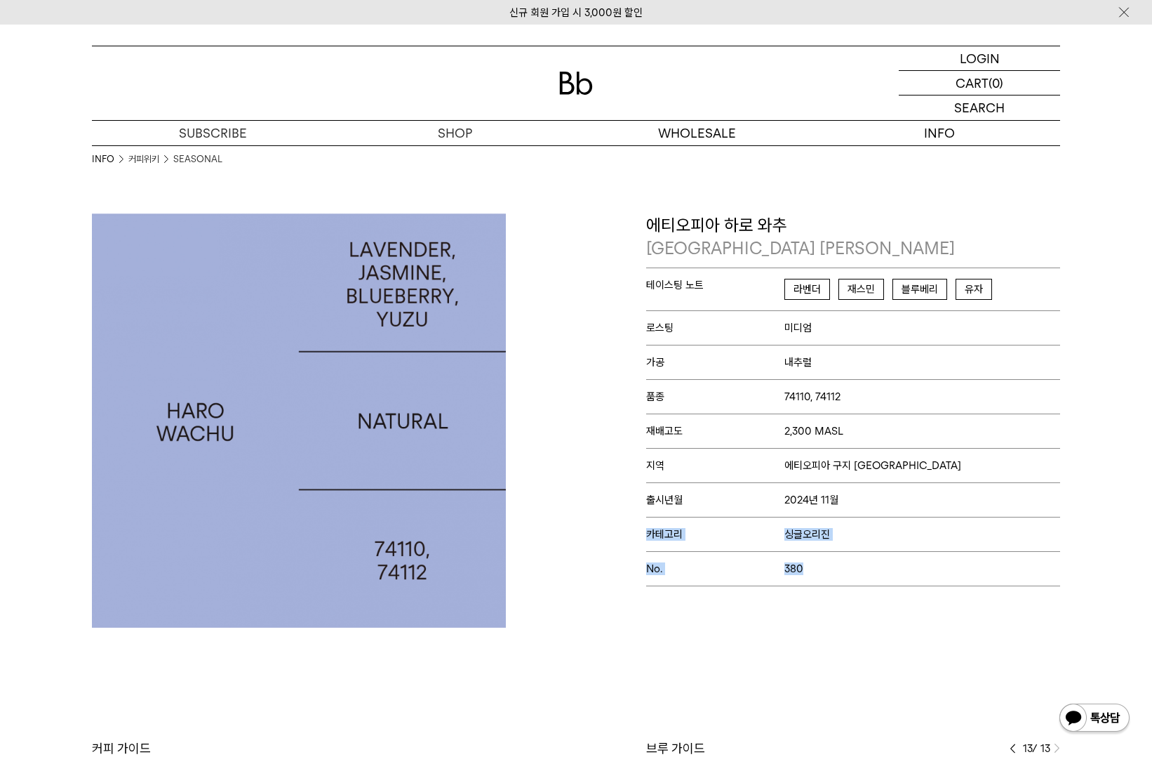
drag, startPoint x: 920, startPoint y: 571, endPoint x: 903, endPoint y: 477, distance: 95.5
click at [903, 477] on div "테이스팅 노트 라벤더 재스민 블루베리 유자 로스팅 미디엄 가공 내추럴 품종 74110, 74112 재배고도 2,300 MASL No." at bounding box center [853, 426] width 414 height 319
drag, startPoint x: 903, startPoint y: 477, endPoint x: 892, endPoint y: 434, distance: 43.6
click at [893, 434] on p "재배고도 2,300 MASL" at bounding box center [853, 430] width 414 height 34
click at [364, 444] on img at bounding box center [299, 420] width 414 height 414
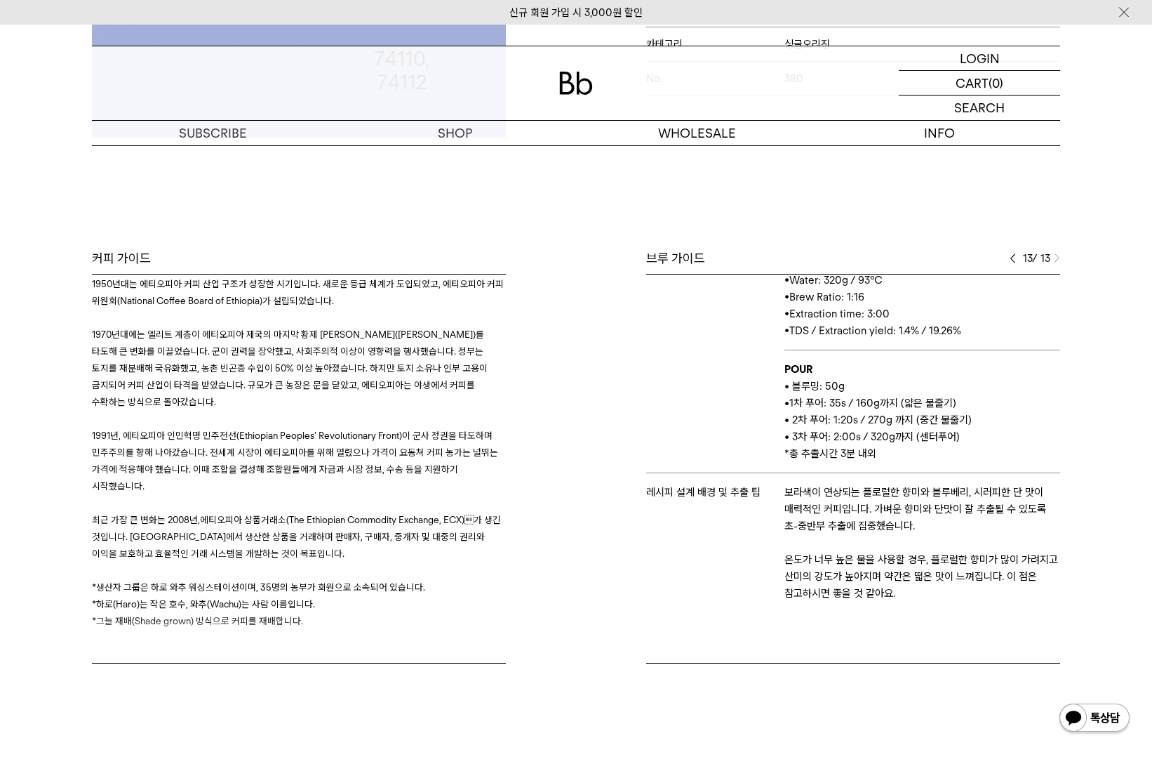
scroll to position [491, 0]
click at [1004, 257] on div "브루 가이드" at bounding box center [853, 256] width 414 height 17
click at [1006, 255] on div "브루 가이드" at bounding box center [853, 256] width 414 height 17
click at [1011, 255] on img at bounding box center [1013, 257] width 6 height 10
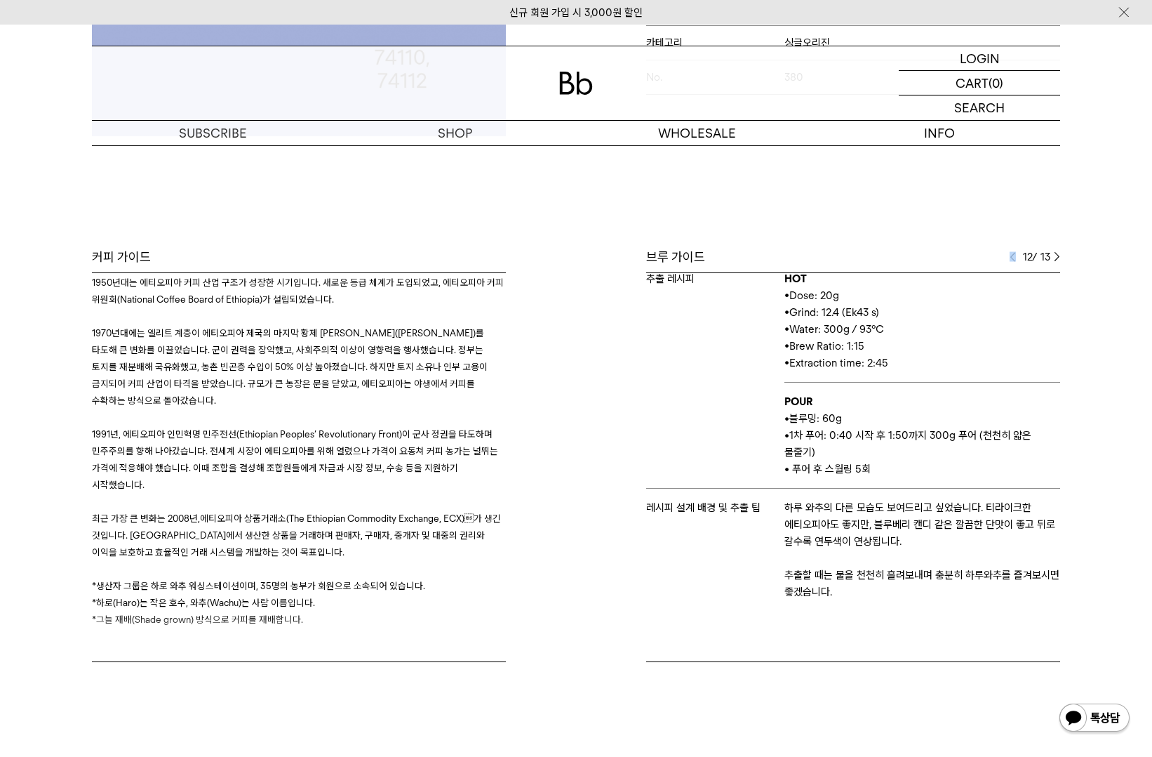
click at [1011, 254] on img at bounding box center [1013, 257] width 6 height 10
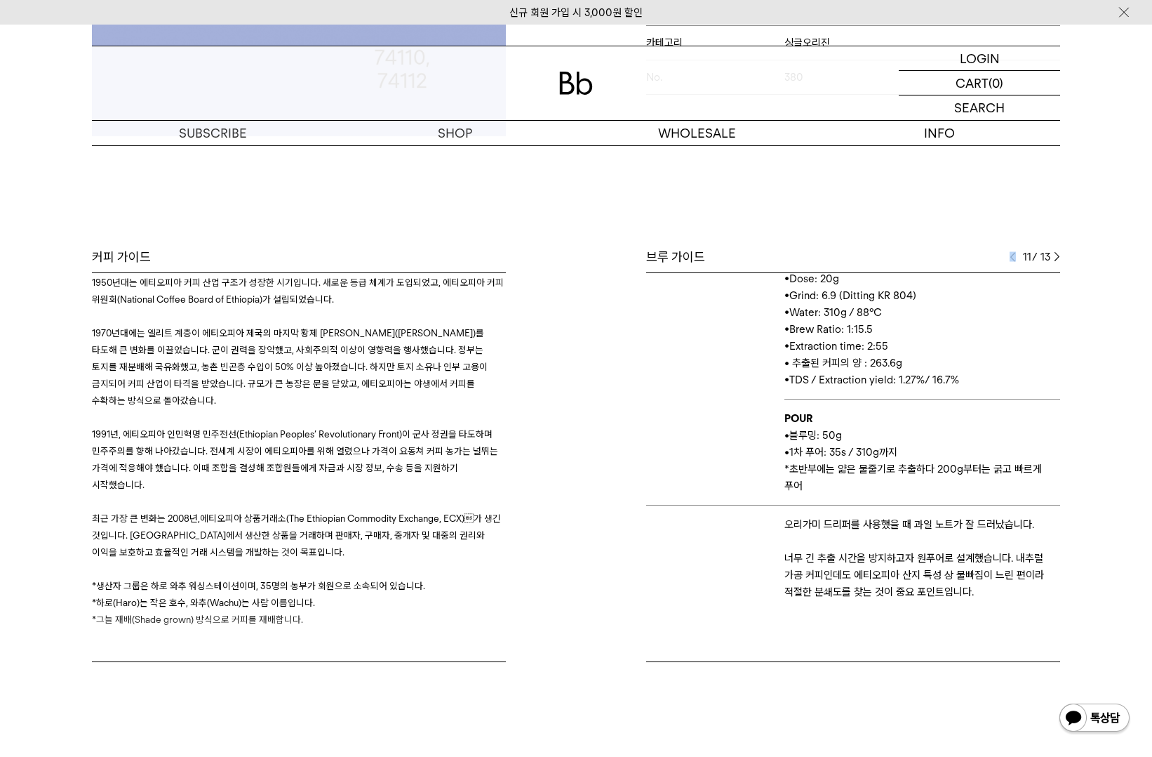
click at [1011, 254] on img at bounding box center [1013, 257] width 6 height 10
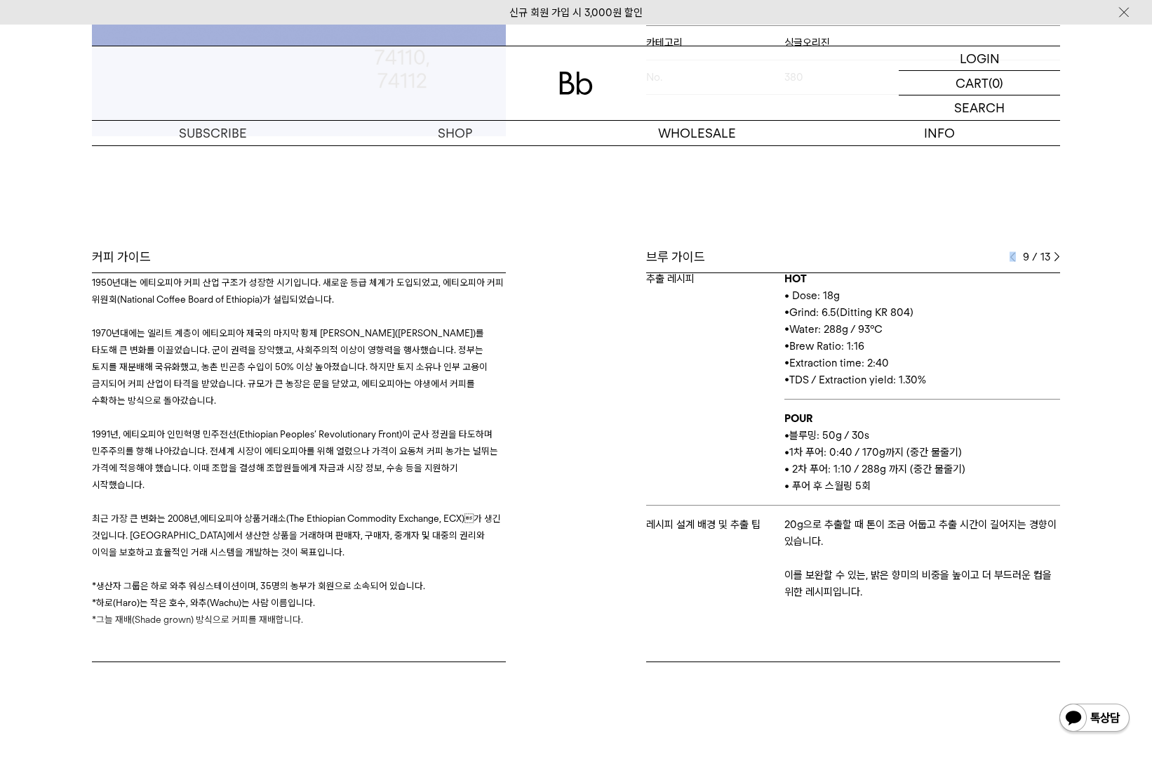
click at [1011, 254] on img at bounding box center [1013, 257] width 6 height 10
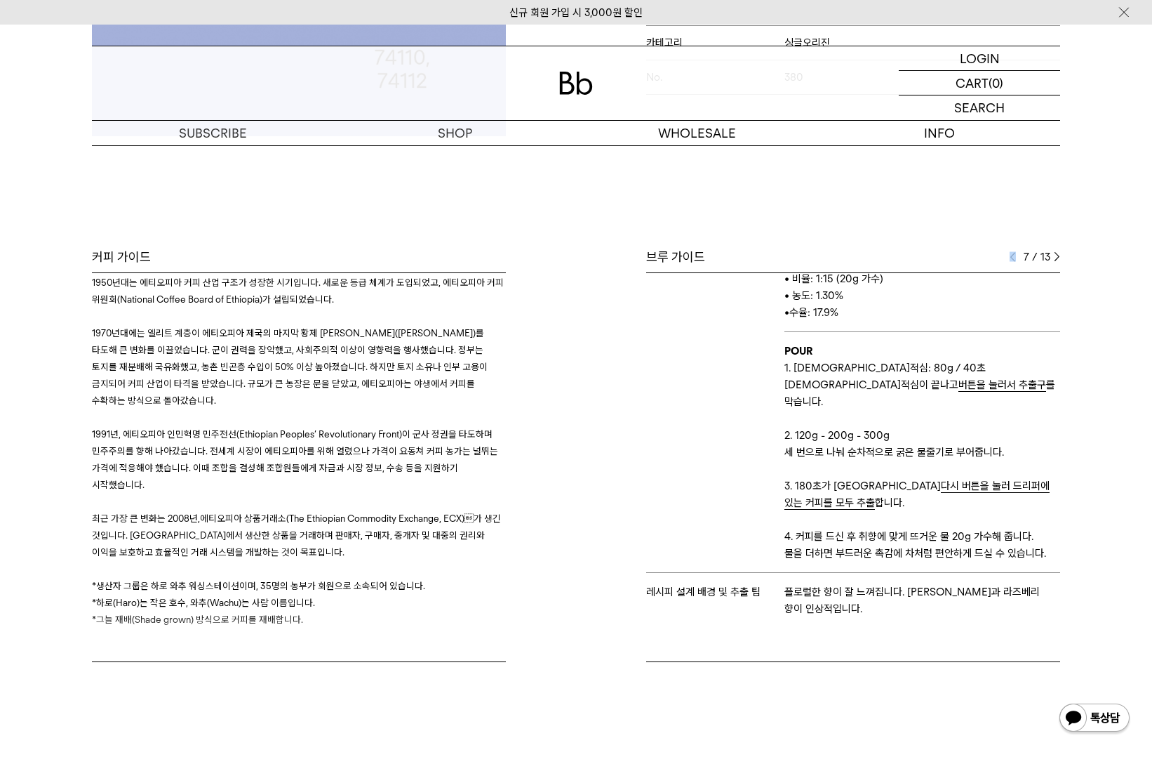
click at [1011, 254] on img at bounding box center [1013, 257] width 6 height 10
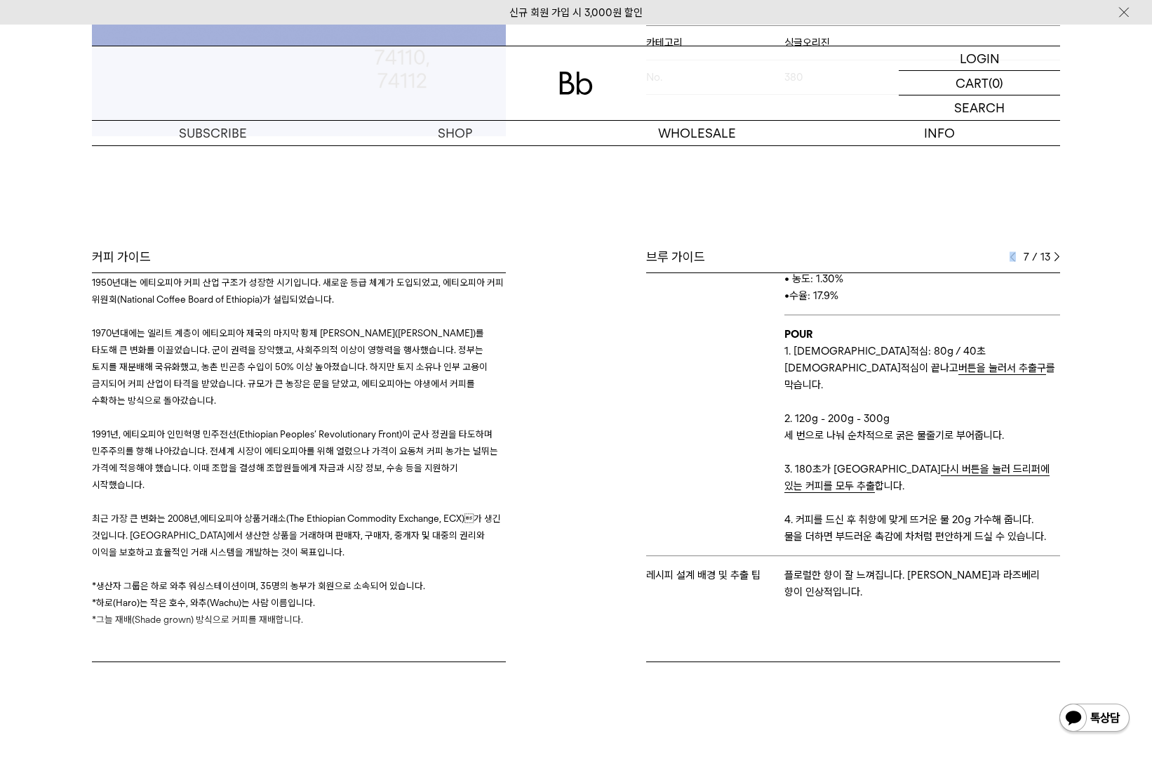
click at [1011, 254] on img at bounding box center [1013, 257] width 6 height 10
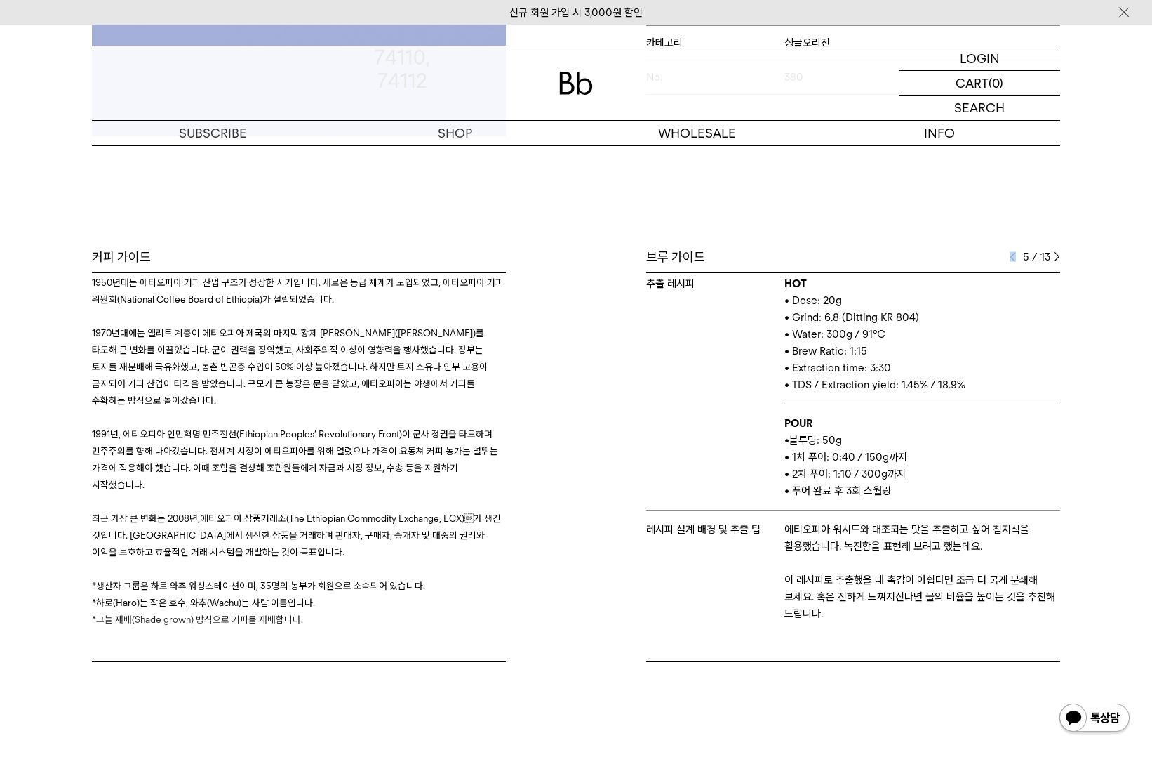
scroll to position [0, 0]
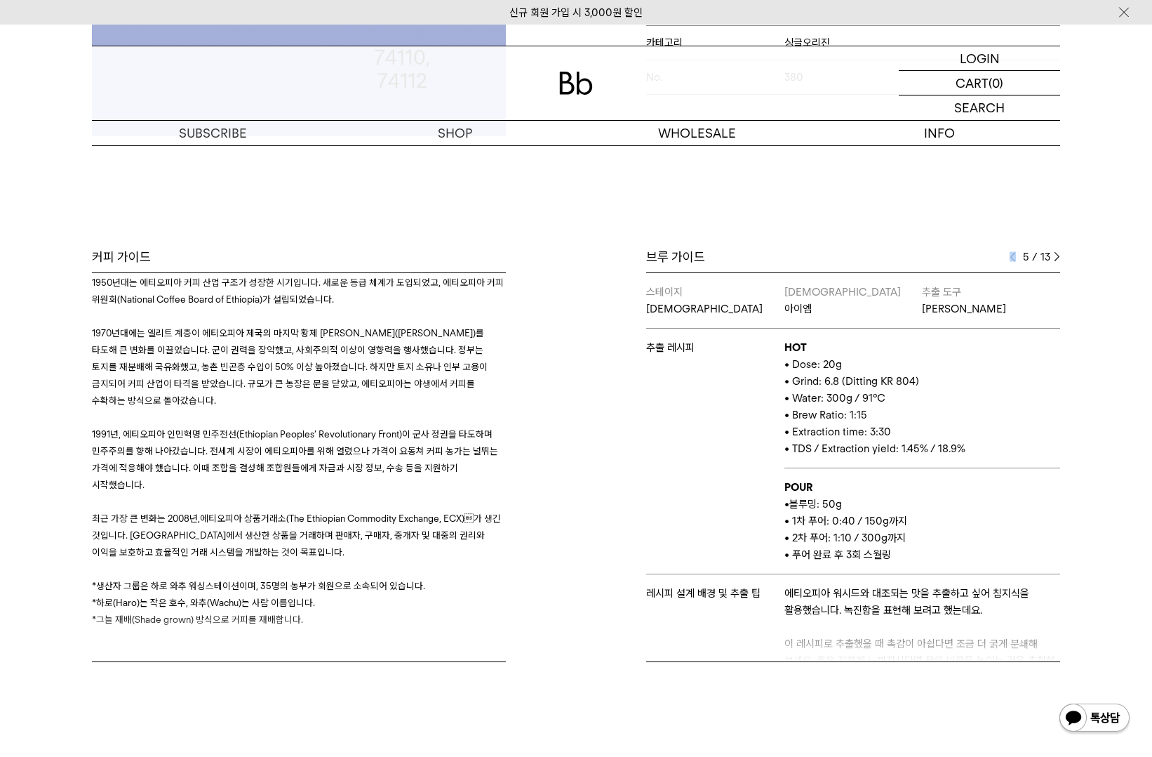
click at [1013, 258] on img at bounding box center [1013, 257] width 6 height 10
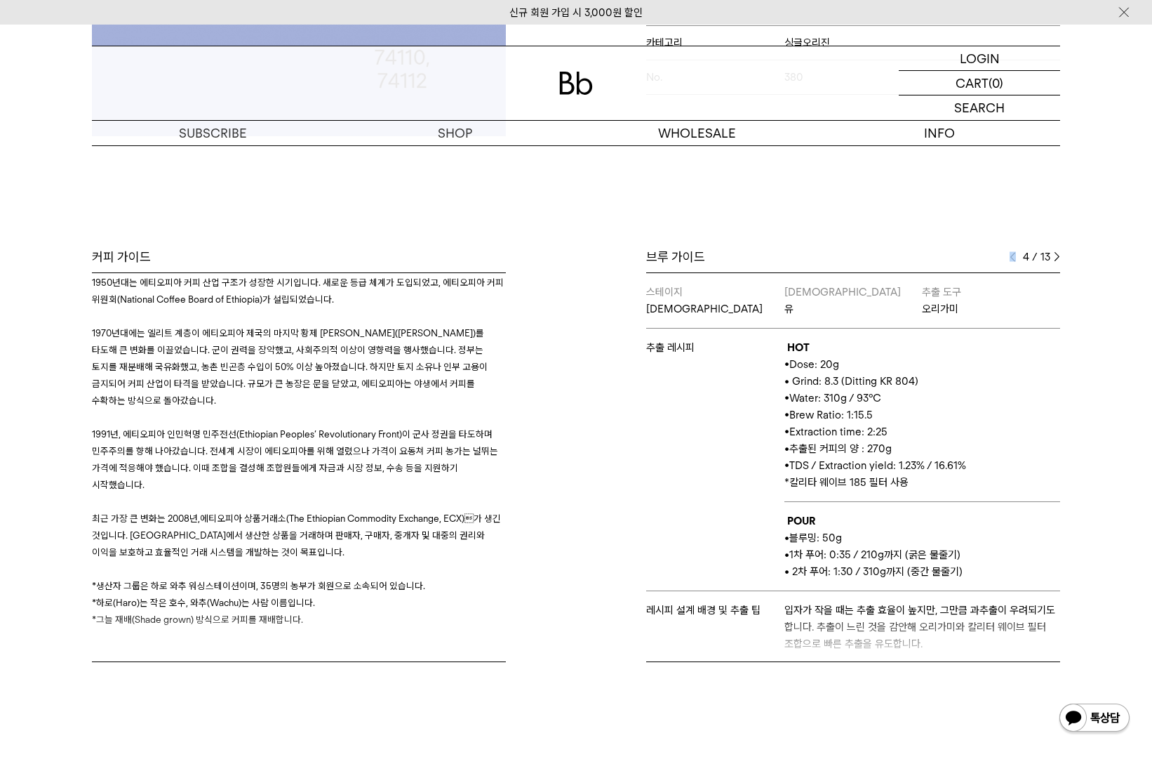
click at [1013, 258] on img at bounding box center [1013, 257] width 6 height 10
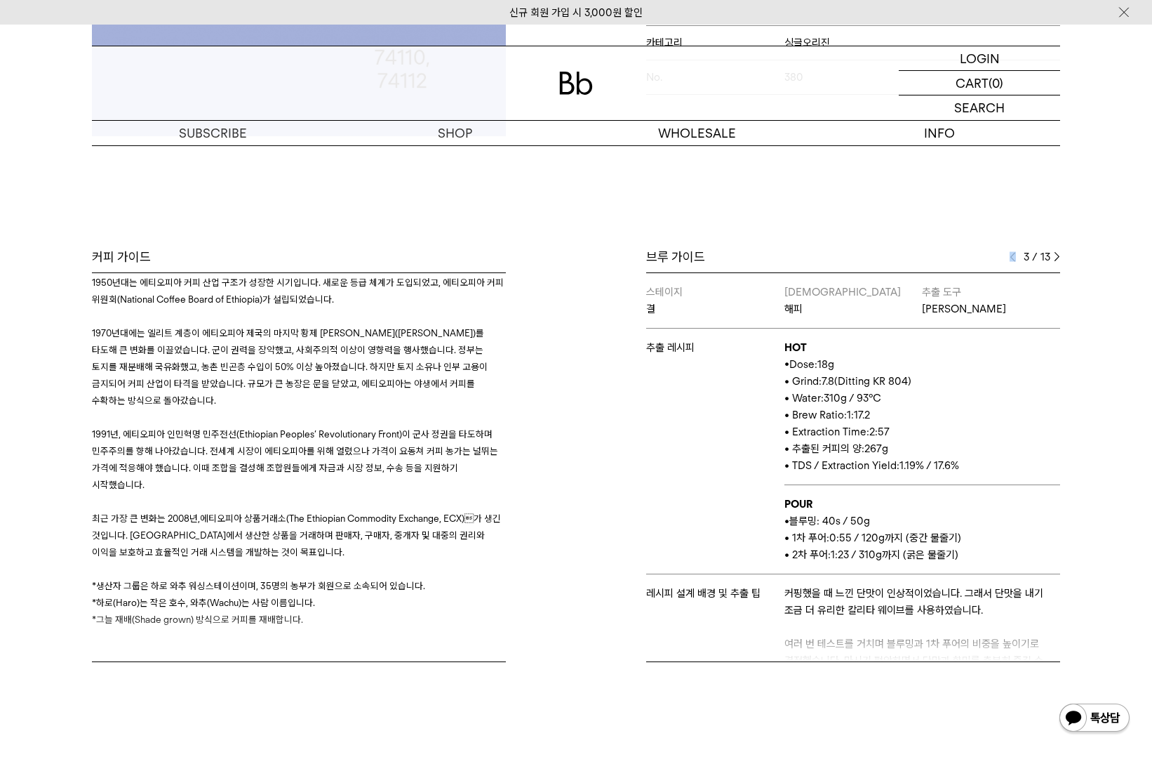
click at [1013, 258] on img at bounding box center [1013, 257] width 6 height 10
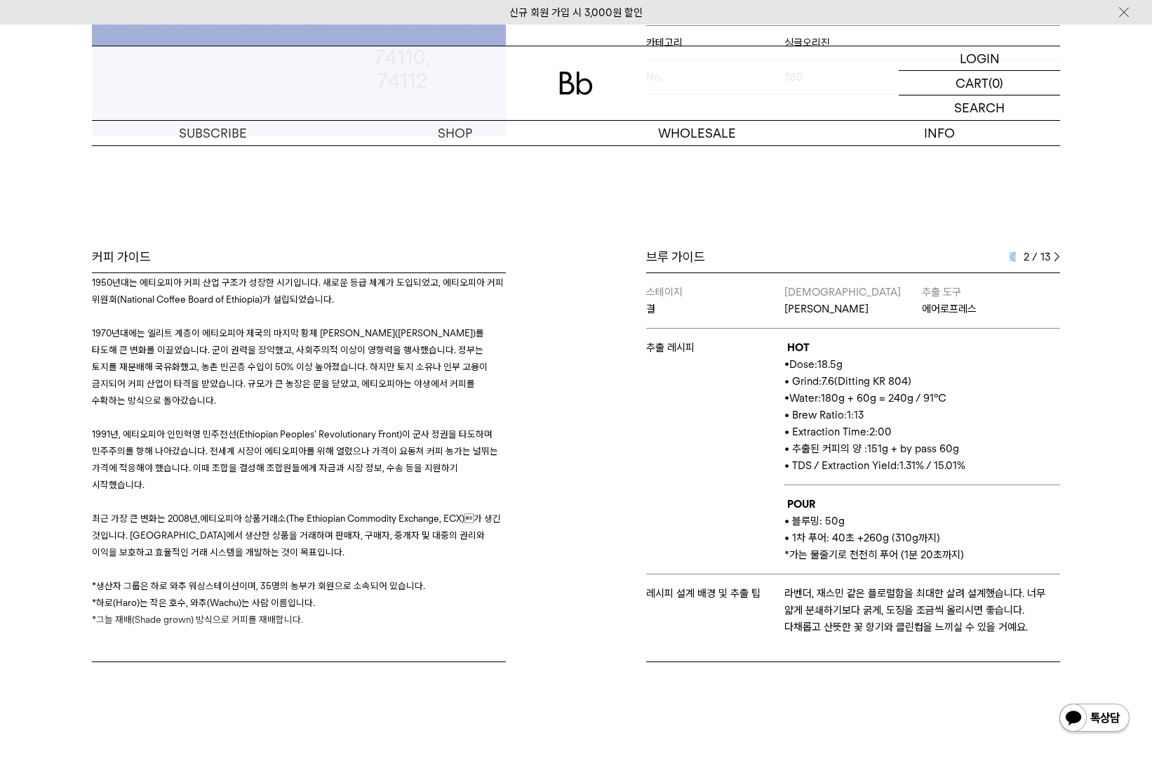
click at [1013, 258] on img at bounding box center [1013, 257] width 6 height 10
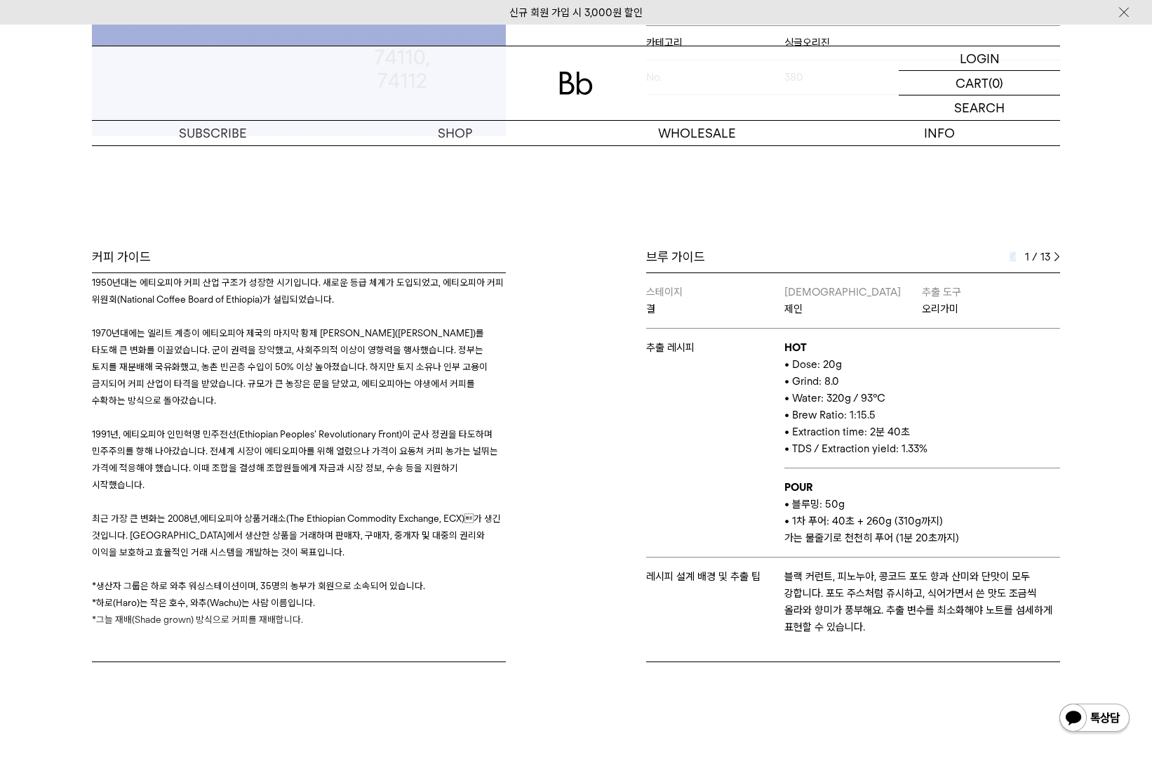
drag, startPoint x: 790, startPoint y: 360, endPoint x: 849, endPoint y: 360, distance: 59.0
click at [849, 360] on p "• Dose: 20g" at bounding box center [923, 364] width 276 height 17
drag, startPoint x: 785, startPoint y: 380, endPoint x: 830, endPoint y: 382, distance: 44.9
click at [830, 382] on p "• Grind: 8.0" at bounding box center [923, 381] width 276 height 17
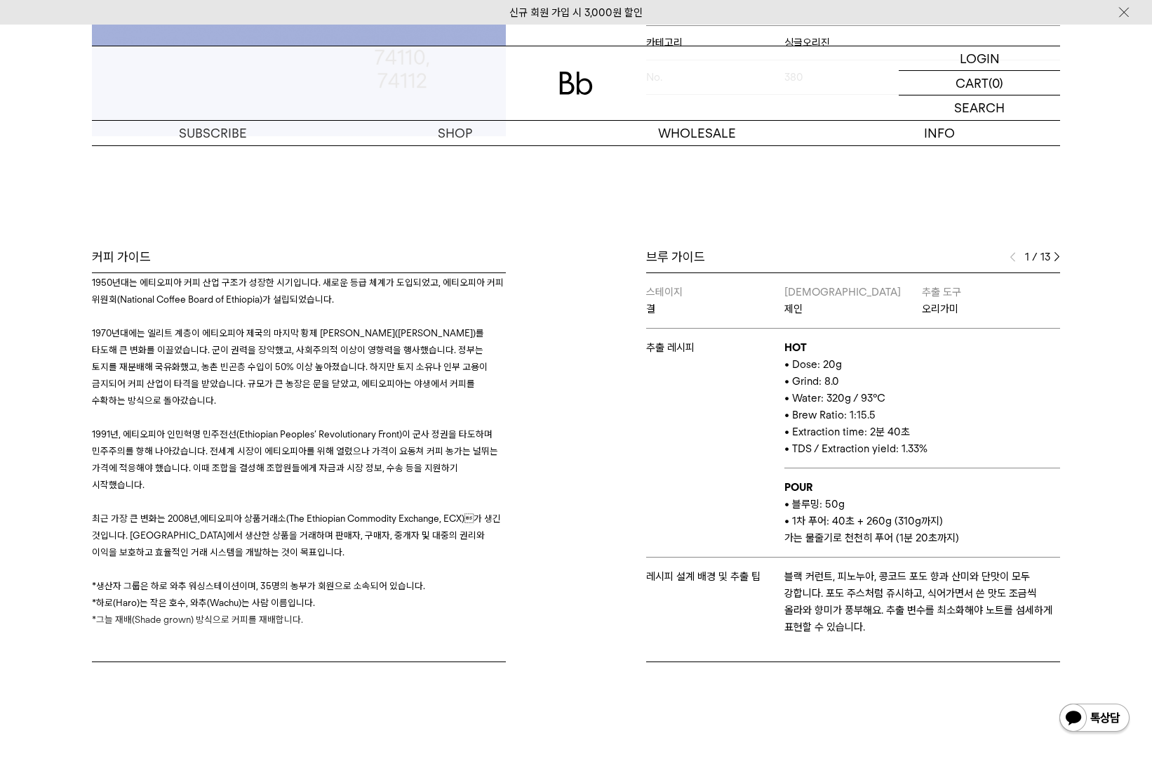
drag, startPoint x: 830, startPoint y: 382, endPoint x: 840, endPoint y: 381, distance: 10.6
click at [840, 382] on p "• Grind: 8.0" at bounding box center [923, 381] width 276 height 17
drag, startPoint x: 832, startPoint y: 379, endPoint x: 784, endPoint y: 378, distance: 48.4
click at [785, 378] on p "• Grind: 8.0" at bounding box center [923, 381] width 276 height 17
drag, startPoint x: 784, startPoint y: 378, endPoint x: 783, endPoint y: 388, distance: 10.6
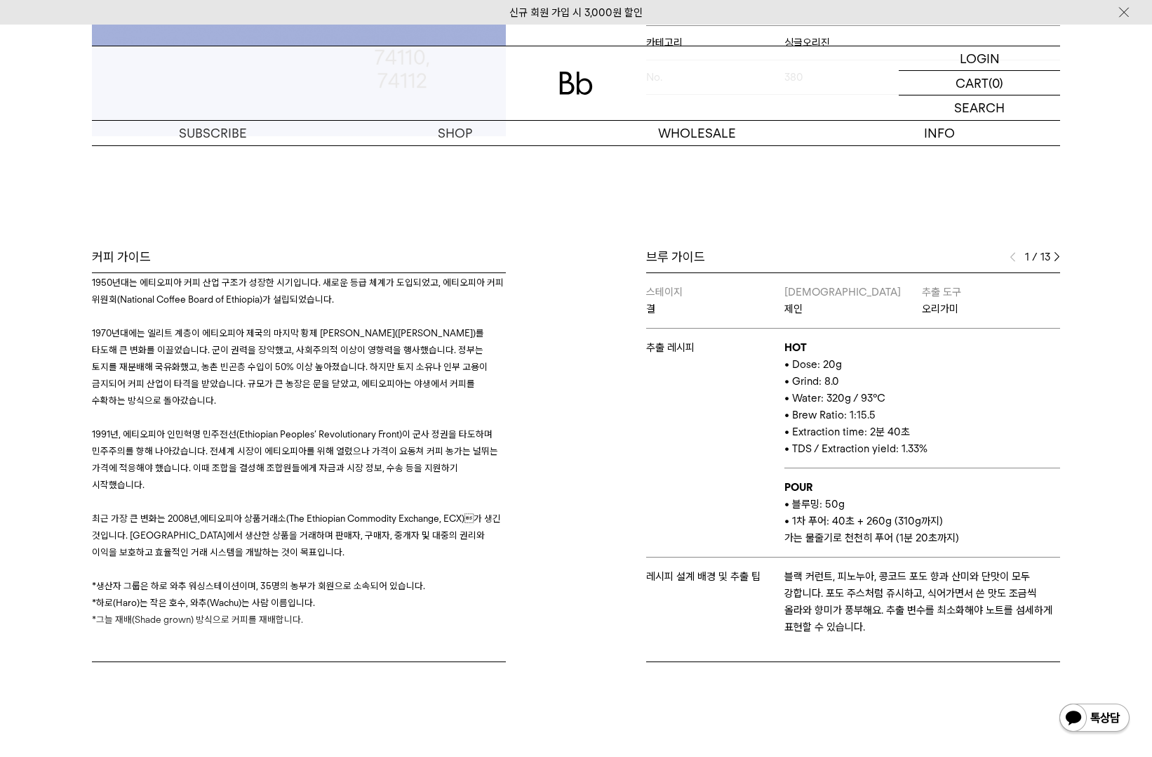
click at [787, 394] on p "• Water: 320g / 93°C" at bounding box center [923, 398] width 276 height 17
drag, startPoint x: 783, startPoint y: 382, endPoint x: 856, endPoint y: 382, distance: 73.7
click at [856, 382] on p "• Grind: 8.0" at bounding box center [923, 381] width 276 height 17
drag, startPoint x: 785, startPoint y: 395, endPoint x: 924, endPoint y: 397, distance: 138.3
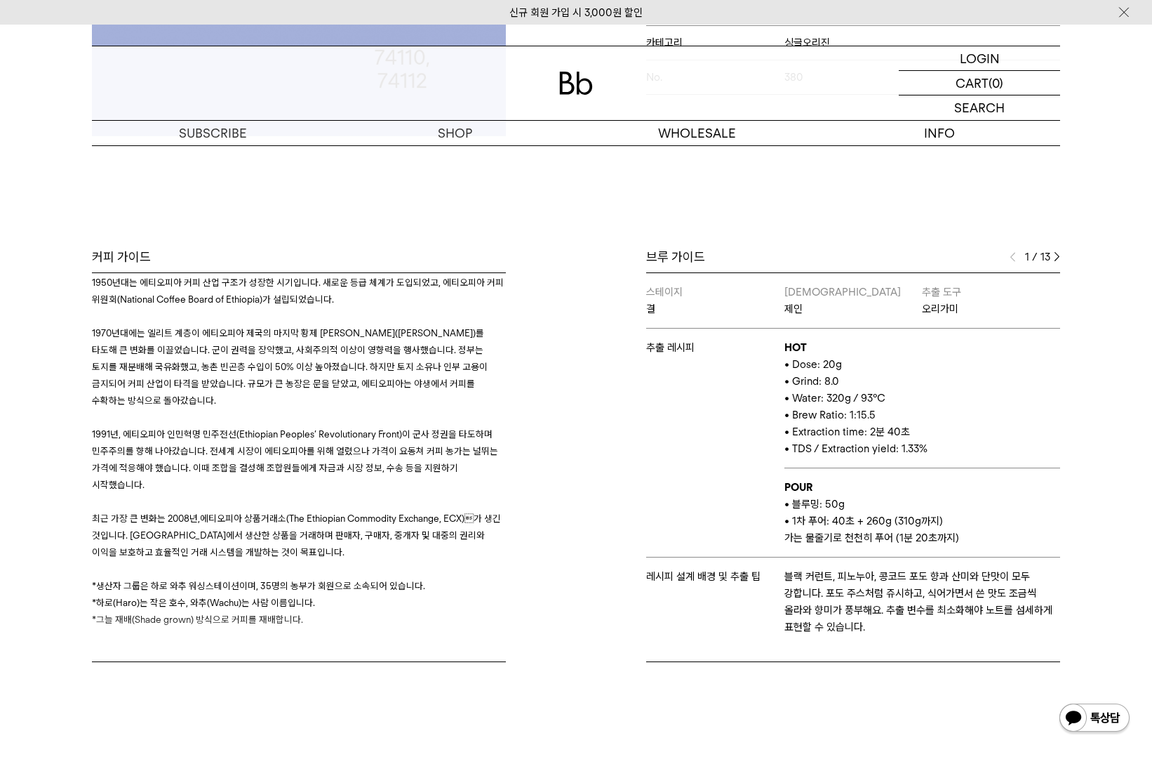
click at [924, 397] on p "• Water: 320g / 93°C" at bounding box center [923, 398] width 276 height 17
click at [1057, 251] on div "1 / 13" at bounding box center [1035, 256] width 51 height 17
click at [1054, 255] on img at bounding box center [1057, 257] width 6 height 10
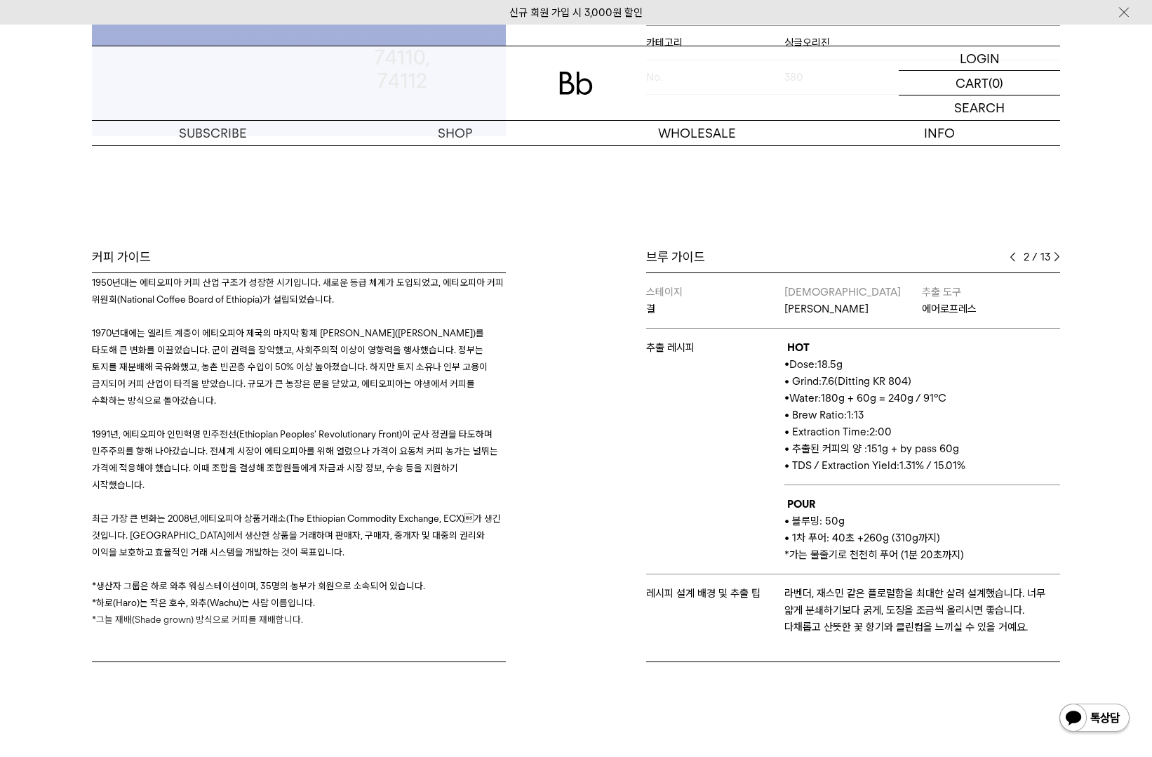
click at [1011, 258] on img at bounding box center [1013, 257] width 6 height 10
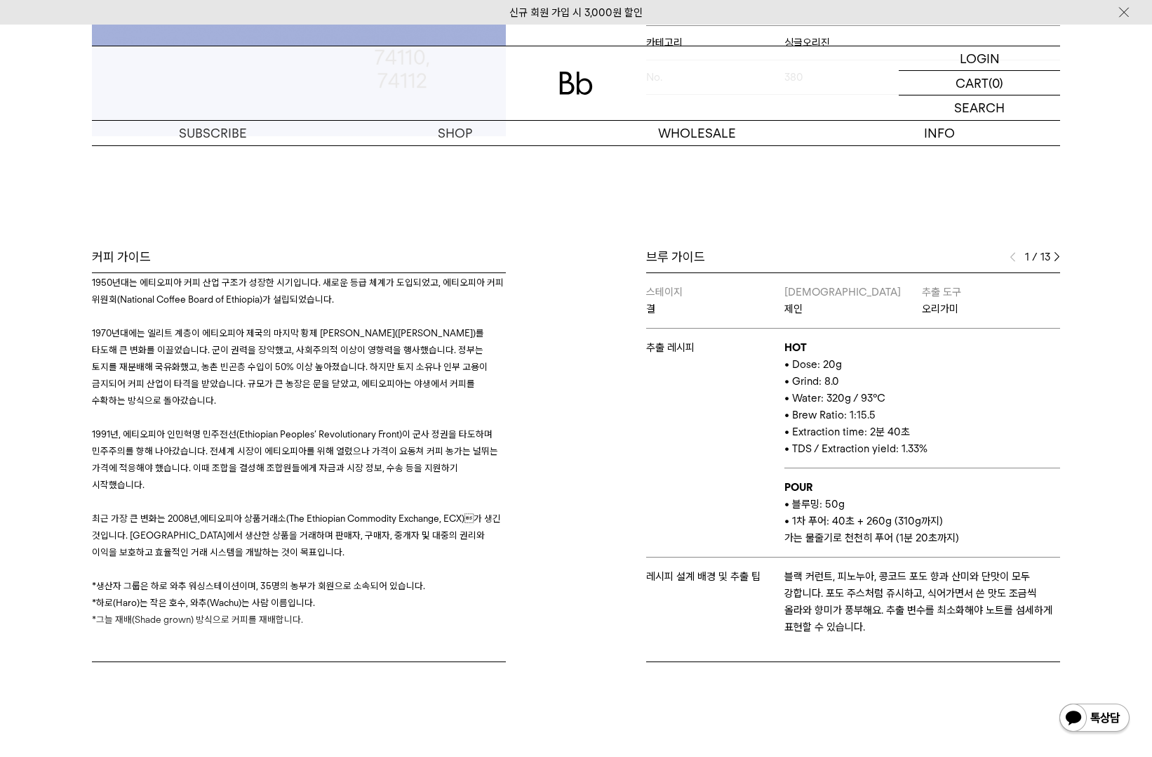
drag
click at [894, 397] on p "• Water: 320g / 93°C" at bounding box center [923, 398] width 276 height 17
click at [869, 413] on p "• Brew Ratio: 1:15.5" at bounding box center [923, 414] width 276 height 17
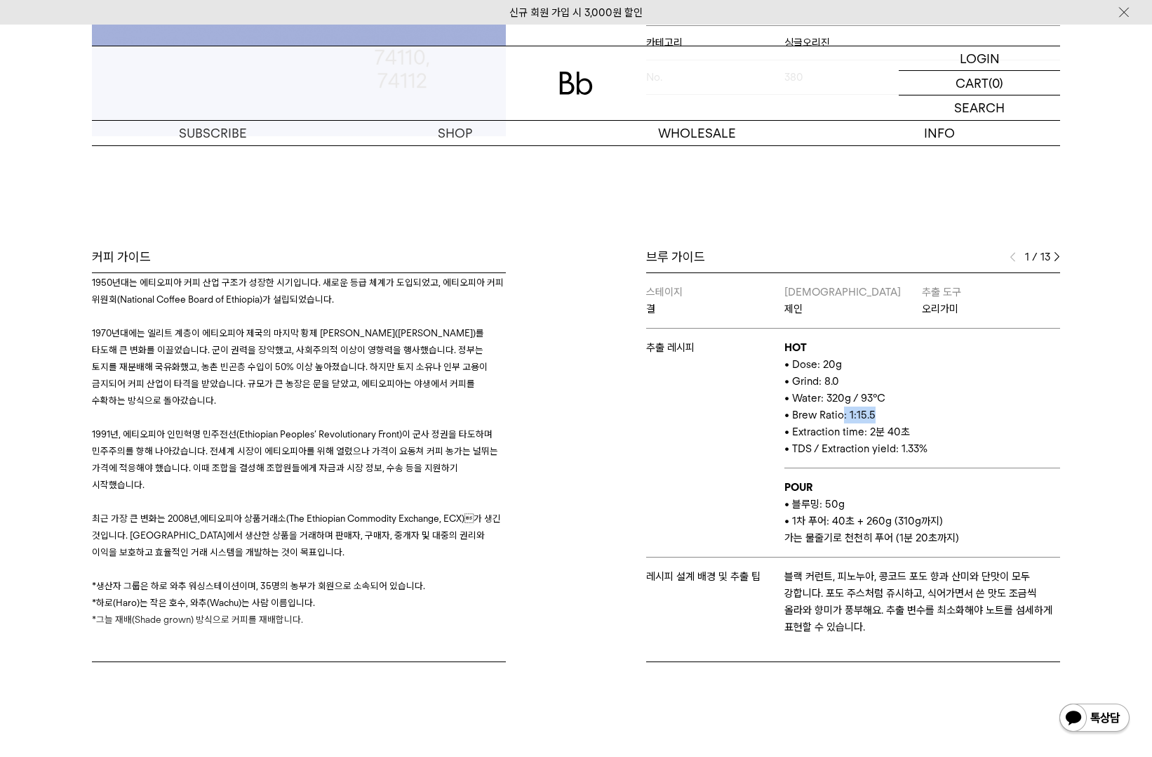
click at [906, 421] on p "• Brew Ratio: 1:15.5" at bounding box center [923, 414] width 276 height 17
click at [919, 432] on p "• Extraction time: 2분 40초" at bounding box center [923, 431] width 276 height 17
click at [934, 519] on p "• 1차 푸어: 40초 + 260g (310g까지)" at bounding box center [923, 520] width 276 height 17
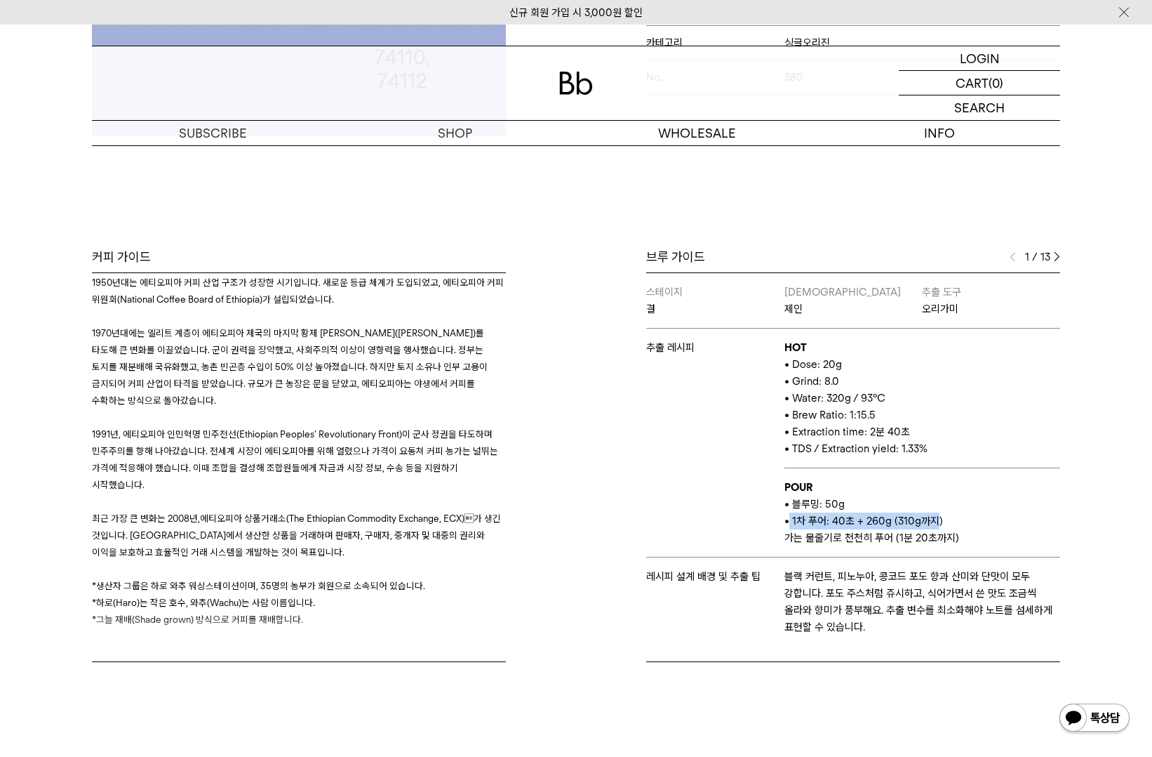
click at [954, 524] on p "• 1차 푸어: 40초 + 260g (310g까지)" at bounding box center [923, 520] width 276 height 17
click at [958, 492] on td "POUR • 블루밍: 50g • 1차 푸어: 40초 + 260g (310g까지) 가는 물줄기로 천천히 푸어 (1분 20초까지)" at bounding box center [923, 512] width 276 height 89
click at [958, 491] on p "POUR" at bounding box center [923, 487] width 276 height 17
click at [964, 533] on td "POUR • 블루밍: 50g • 1차 푸어: 40초 + 260g (310g까지) 가는 물줄기로 천천히 푸어 (1분 20초까지)" at bounding box center [923, 512] width 276 height 89
click at [964, 533] on p "가는 물줄기로 천천히 푸어 (1분 20초까지)" at bounding box center [923, 537] width 276 height 17
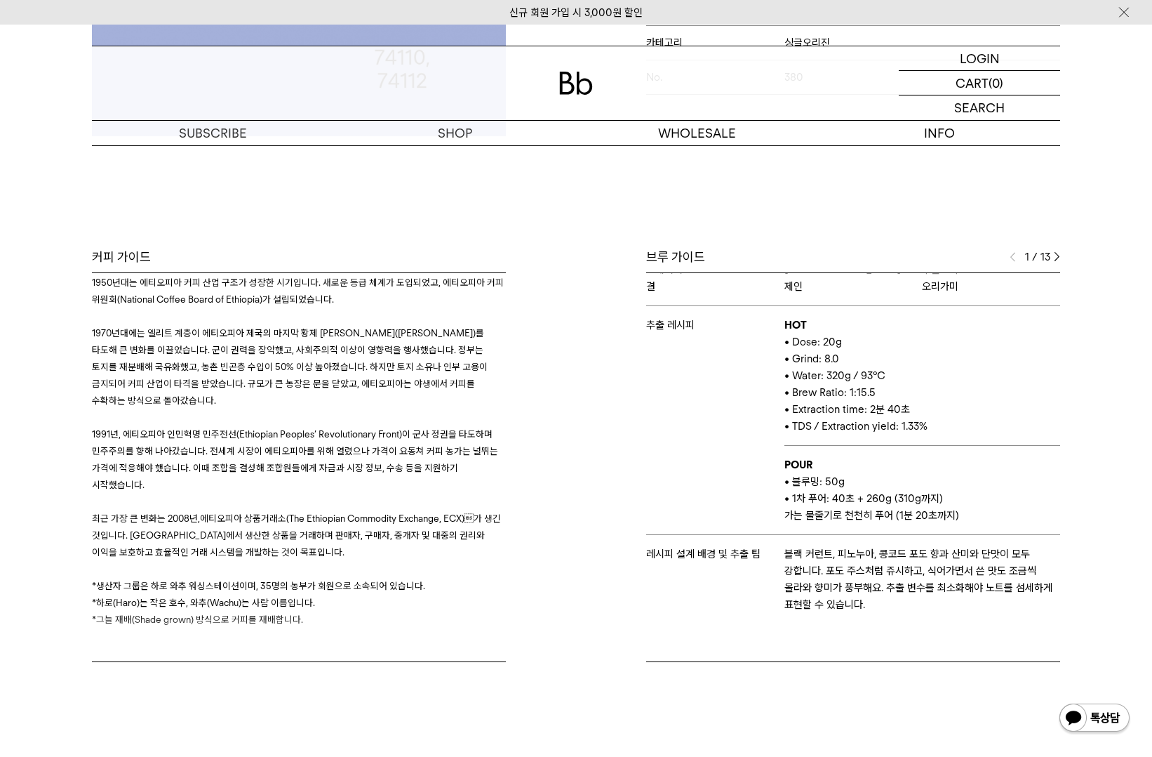
scroll to position [35, 0]
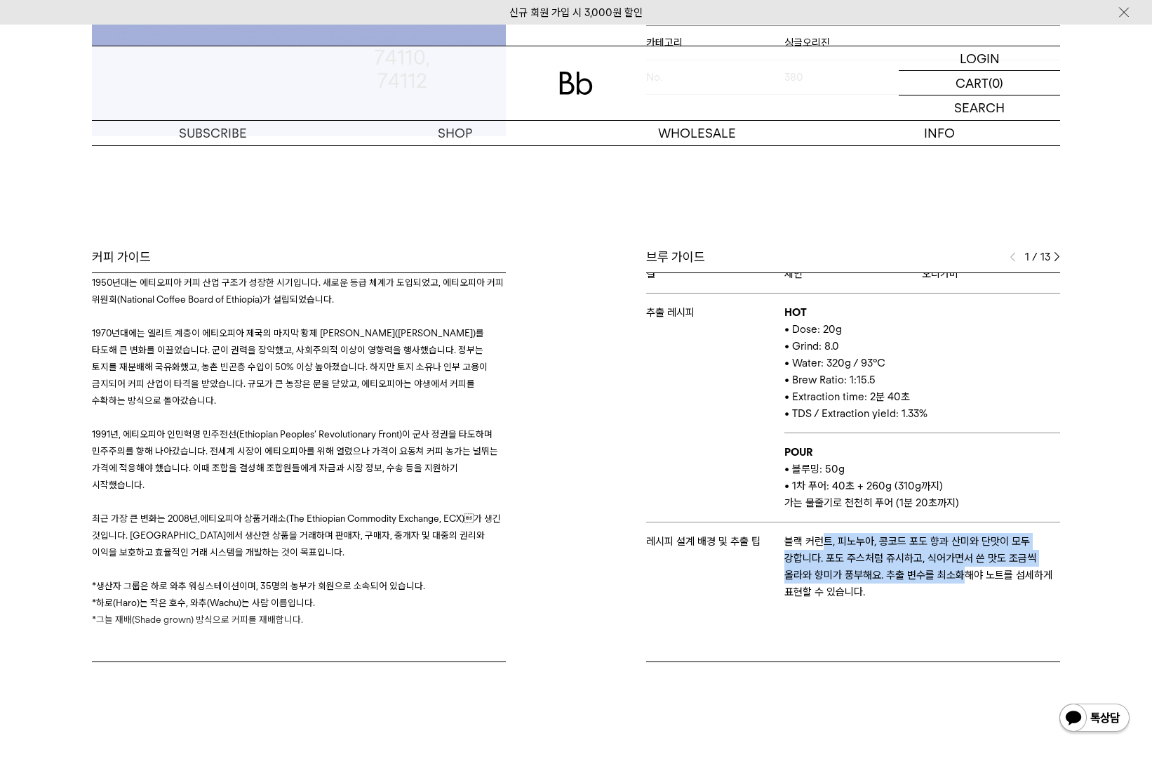
click at [959, 580] on p "블랙 커런트, 피노누아, 콩코드 포도 향과 산미와 단맛이 모두 강합니다. 포도 주스처럼 쥬시하고, 식어가면서 쓴 맛도 조금씩 올라와 향미가 풍…" at bounding box center [923, 566] width 276 height 67
click at [959, 581] on p "블랙 커런트, 피노누아, 콩코드 포도 향과 산미와 단맛이 모두 강합니다. 포도 주스처럼 쥬시하고, 식어가면서 쓴 맛도 조금씩 올라와 향미가 풍…" at bounding box center [923, 566] width 276 height 67
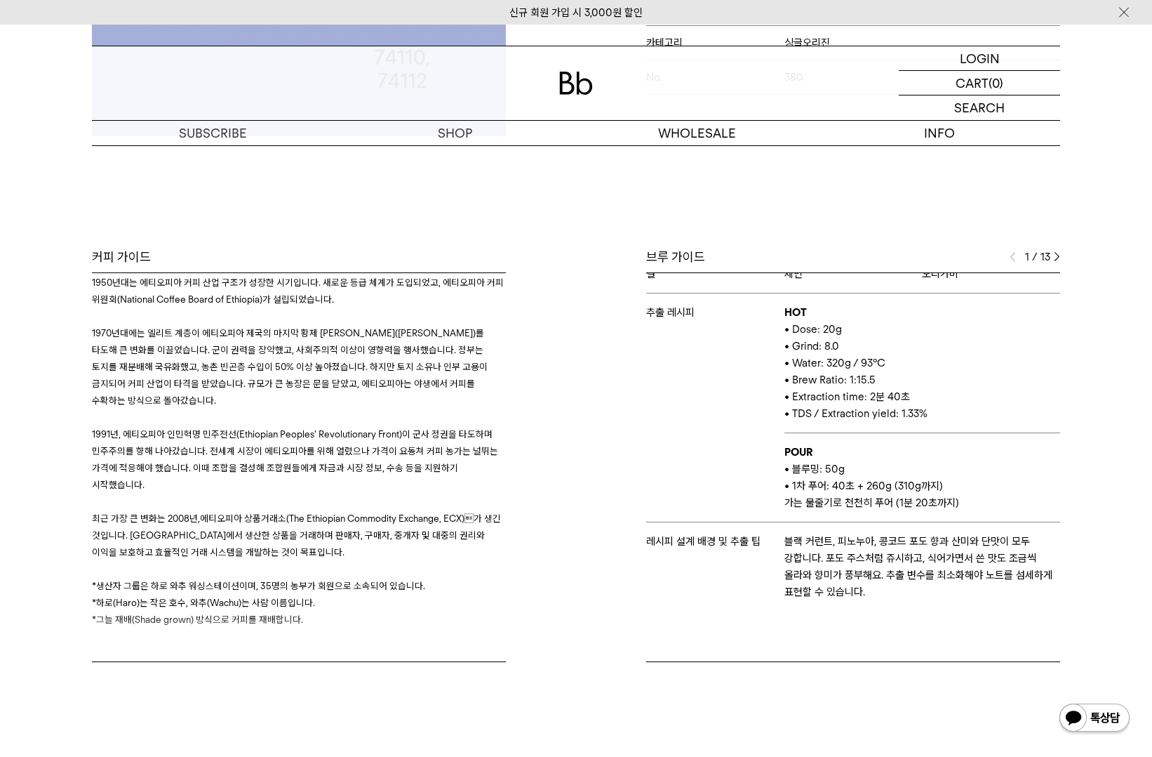
click at [952, 602] on td "블랙 커런트, 피노누아, 콩코드 포도 향과 산미와 단맛이 모두 강합니다. 포도 주스처럼 쥬시하고, 식어가면서 쓴 맛도 조금씩 올라와 향미가 풍…" at bounding box center [923, 566] width 276 height 88
click at [886, 559] on td "블랙 커런트, 피노누아, 콩코드 포도 향과 산미와 단맛이 모두 강합니다. 포도 주스처럼 쥬시하고, 식어가면서 쓴 맛도 조금씩 올라와 향미가 풍…" at bounding box center [923, 566] width 276 height 88
click at [886, 557] on p "블랙 커런트, 피노누아, 콩코드 포도 향과 산미와 단맛이 모두 강합니다. 포도 주스처럼 쥬시하고, 식어가면서 쓴 맛도 조금씩 올라와 향미가 풍…" at bounding box center [923, 566] width 276 height 67
click at [898, 576] on p "블랙 커런트, 피노누아, 콩코드 포도 향과 산미와 단맛이 모두 강합니다. 포도 주스처럼 쥬시하고, 식어가면서 쓴 맛도 조금씩 올라와 향미가 풍…" at bounding box center [923, 566] width 276 height 67
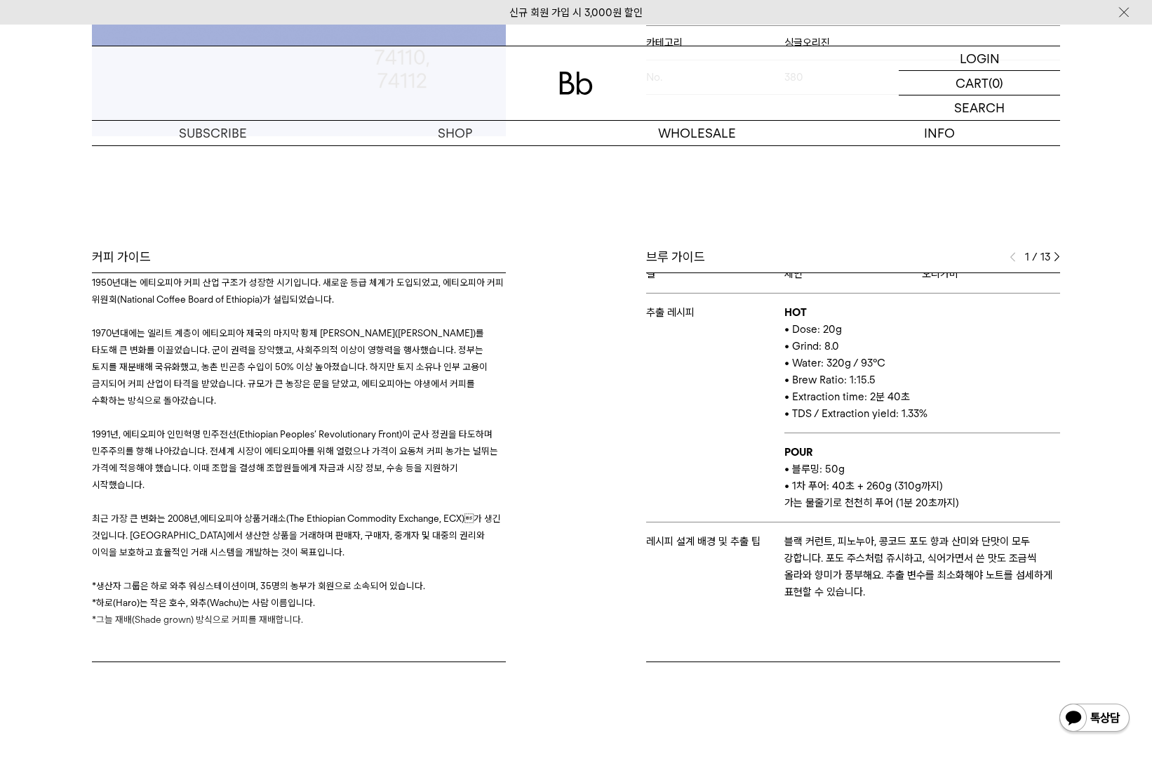
click at [978, 556] on p "블랙 커런트, 피노누아, 콩코드 포도 향과 산미와 단맛이 모두 강합니다. 포도 주스처럼 쥬시하고, 식어가면서 쓴 맛도 조금씩 올라와 향미가 풍…" at bounding box center [923, 566] width 276 height 67
click at [945, 606] on td "블랙 커런트, 피노누아, 콩코드 포도 향과 산미와 단맛이 모두 강합니다. 포도 주스처럼 쥬시하고, 식어가면서 쓴 맛도 조금씩 올라와 향미가 풍…" at bounding box center [923, 566] width 276 height 88
click at [953, 606] on td "블랙 커런트, 피노누아, 콩코드 포도 향과 산미와 단맛이 모두 강합니다. 포도 주스처럼 쥬시하고, 식어가면서 쓴 맛도 조금씩 올라와 향미가 풍…" at bounding box center [923, 566] width 276 height 88
click at [1054, 254] on img at bounding box center [1057, 257] width 6 height 10
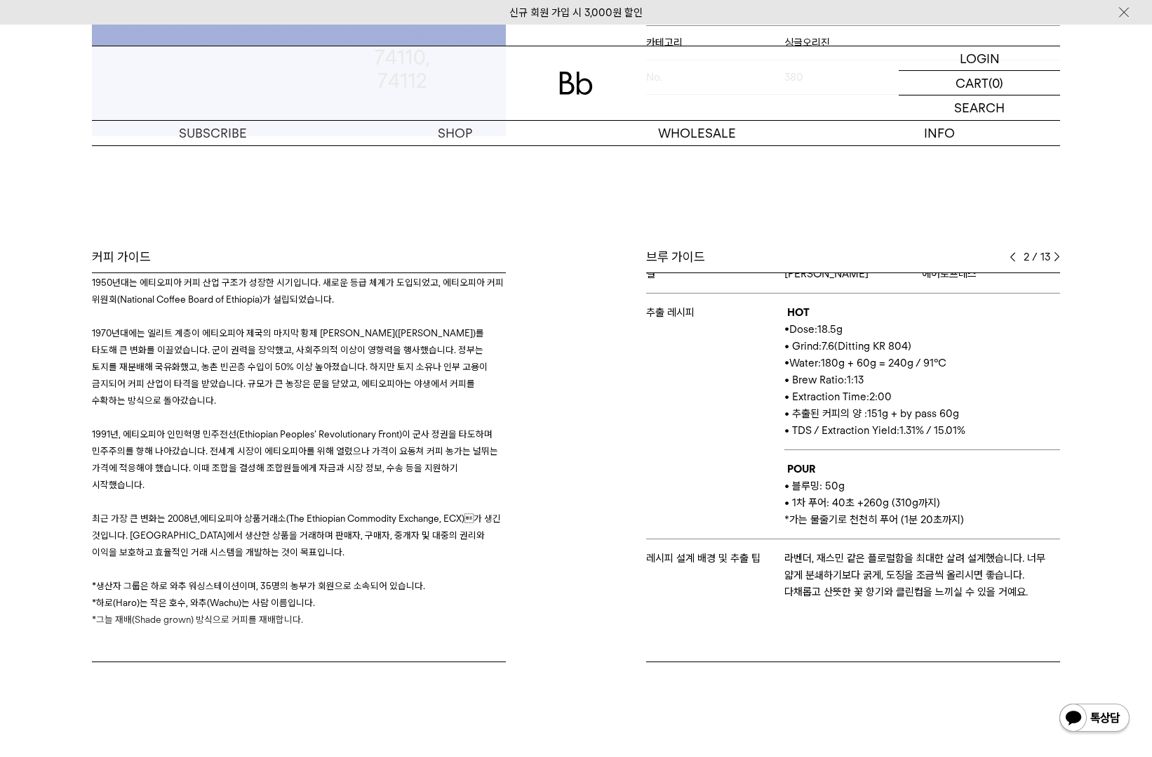
click at [1006, 604] on tr "레시피 설계 배경 및 추출 팁 라벤더, 재스민 같은 플로럴함을 최대한 살려 설계했습니다. 너무 얇게 분쇄하기보다 굵게, 도징을 조금씩 올리시면…" at bounding box center [853, 575] width 414 height 72
click at [1016, 604] on td "라벤더, 재스민 같은 플로럴함을 최대한 살려 설계했습니다. 너무 얇게 분쇄하기보다 굵게, 도징을 조금씩 올리시면 좋습니다. 다채롭고 산뜻한 꽃…" at bounding box center [923, 575] width 276 height 72
click at [1021, 591] on p "라벤더, 재스민 같은 플로럴함을 최대한 살려 설계했습니다. 너무 얇게 분쇄하기보다 굵게, 도징을 조금씩 올리시면 좋습니다. 다채롭고 산뜻한 꽃…" at bounding box center [923, 575] width 276 height 51
click at [1055, 252] on img at bounding box center [1057, 257] width 6 height 10
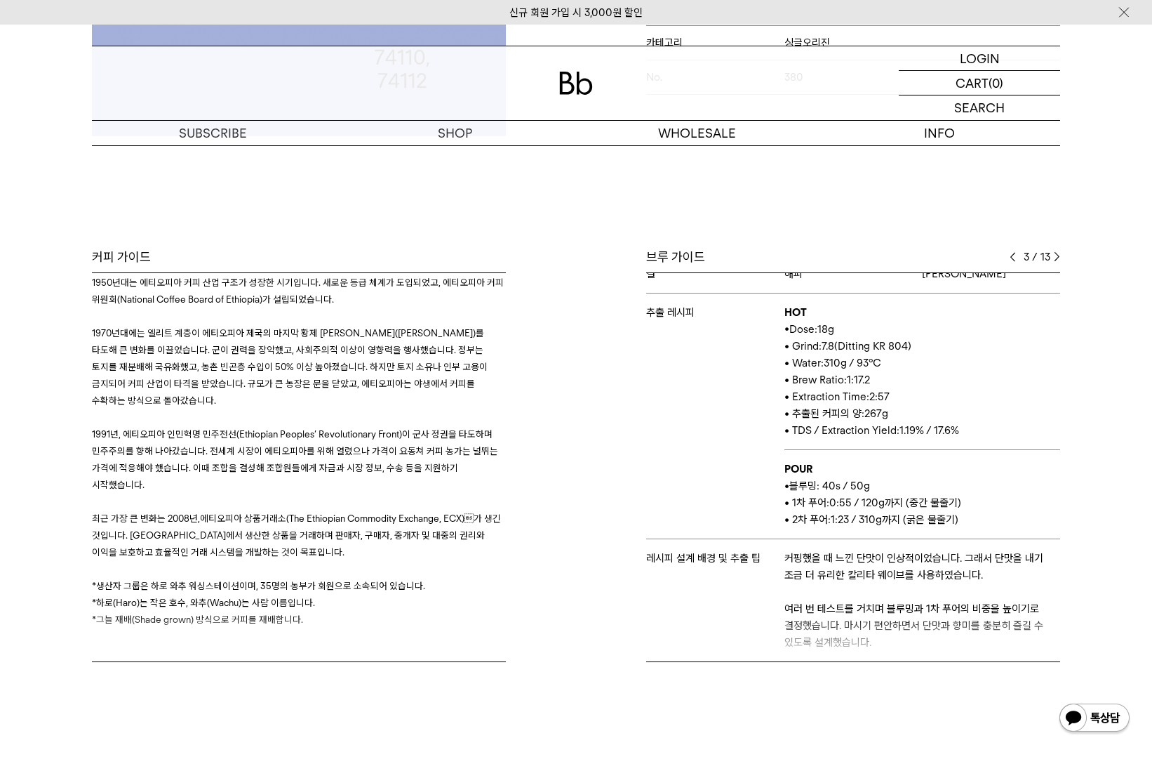
scroll to position [86, 0]
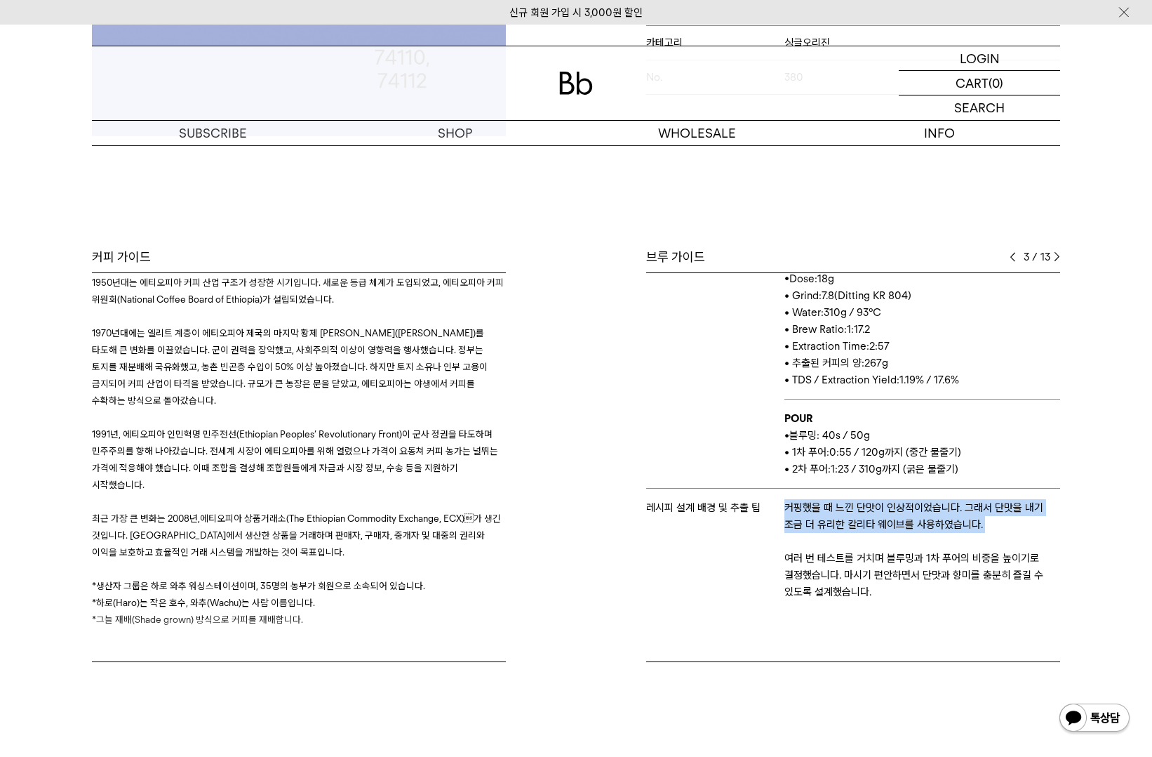
click at [1005, 526] on tr "레시피 설계 배경 및 추출 팁 커핑했을 때 느낀 단맛이 인상적이었습니다. 그래서 단맛을 내기 조금 더 유리한 칼리타 웨이브를 사용하였습니다. …" at bounding box center [853, 549] width 414 height 122
click at [1005, 526] on p "커핑했을 때 느낀 단맛이 인상적이었습니다. 그래서 단맛을 내기 조금 더 유리한 칼리타 웨이브를 사용하였습니다." at bounding box center [923, 516] width 276 height 34
click at [889, 604] on td "커핑했을 때 느낀 단맛이 인상적이었습니다. 그래서 단맛을 내기 조금 더 유리한 칼리타 웨이브를 사용하였습니다. 여러 번 테스트를 거치며 블루밍…" at bounding box center [923, 549] width 276 height 122
click at [1058, 260] on img at bounding box center [1057, 257] width 6 height 10
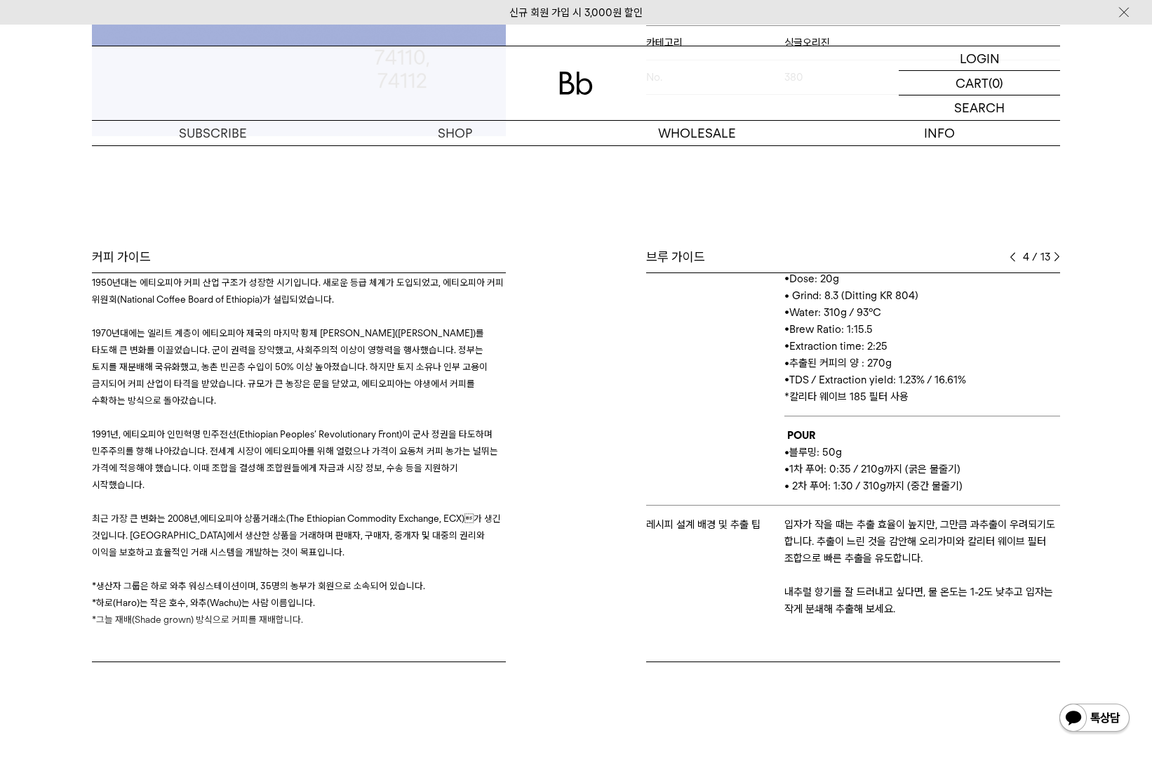
scroll to position [102, 0]
